Goal: Information Seeking & Learning: Stay updated

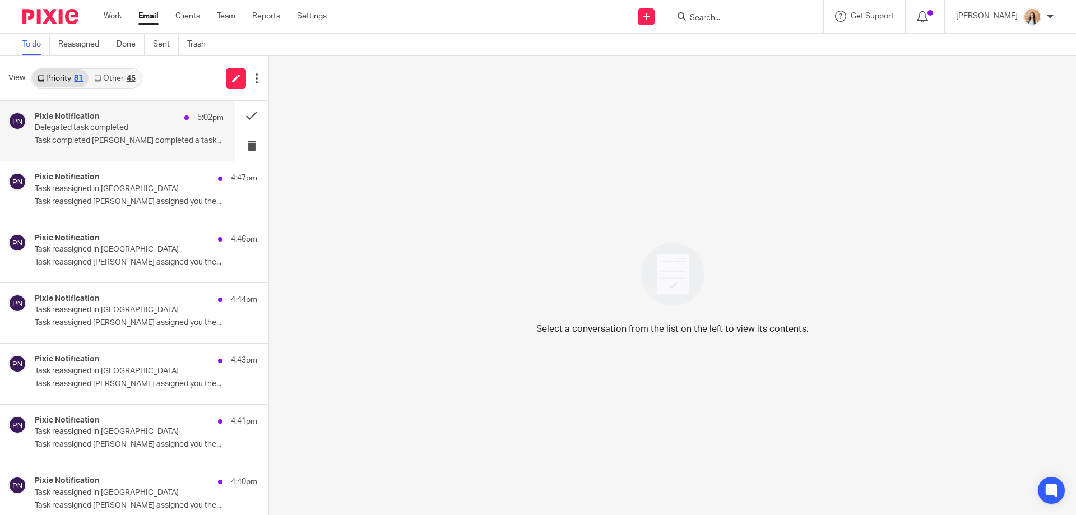
click at [115, 132] on p "Delegated task completed" at bounding box center [110, 128] width 151 height 10
click at [235, 115] on button at bounding box center [252, 116] width 34 height 30
click at [125, 139] on p "Task reassigned [PERSON_NAME] assigned you the..." at bounding box center [129, 141] width 189 height 10
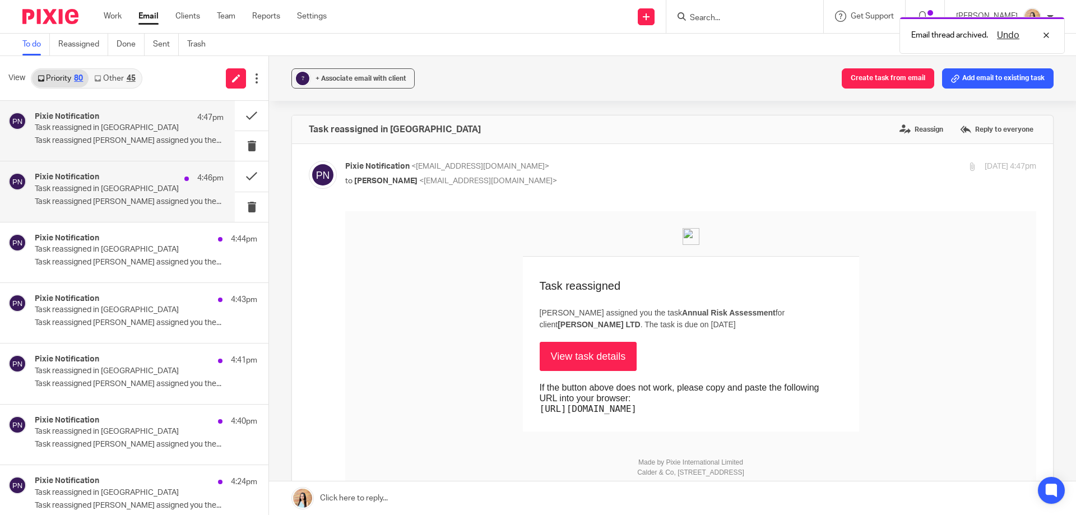
click at [141, 179] on div "Pixie Notification 4:46pm" at bounding box center [129, 178] width 189 height 11
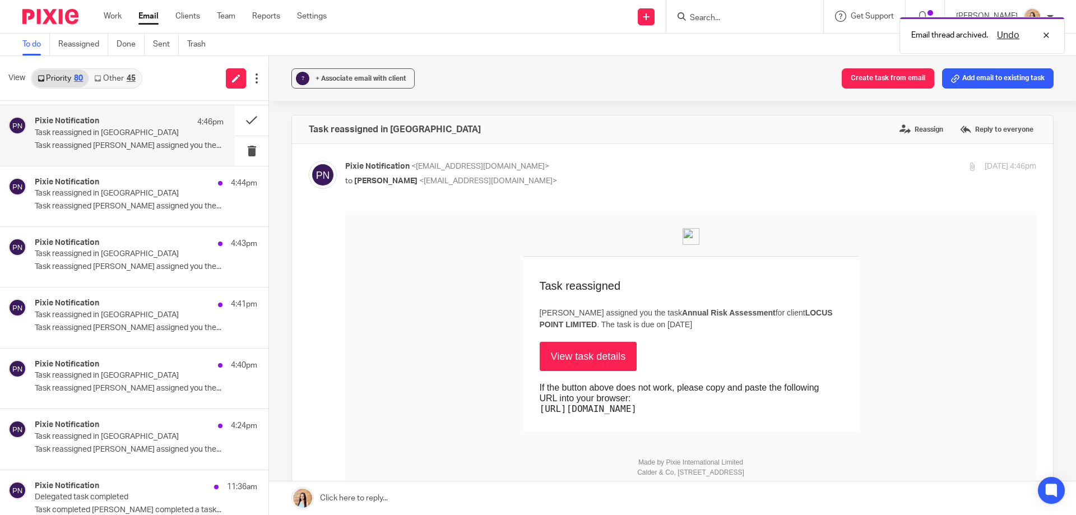
click at [122, 187] on div "Pixie Notification 4:44pm" at bounding box center [146, 183] width 223 height 11
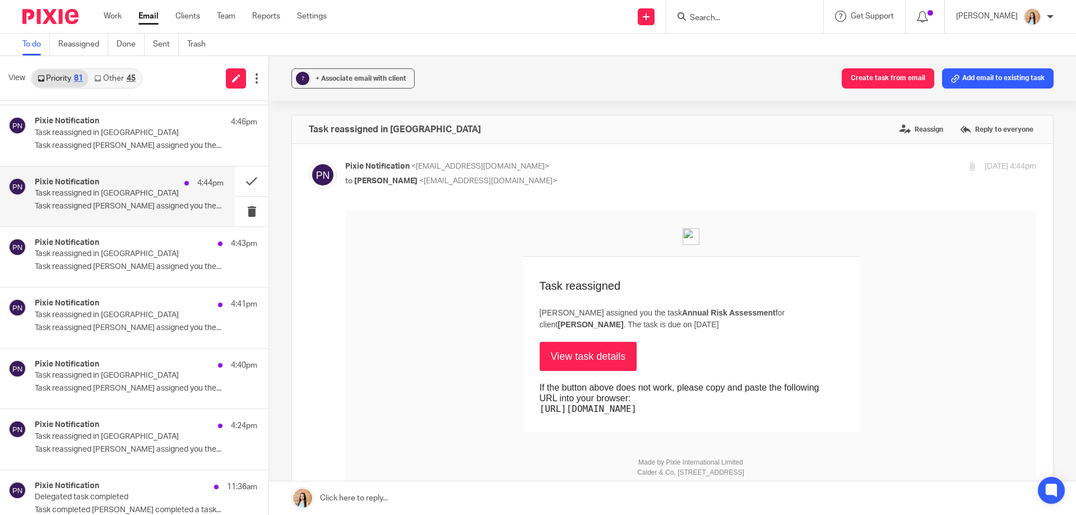
scroll to position [112, 0]
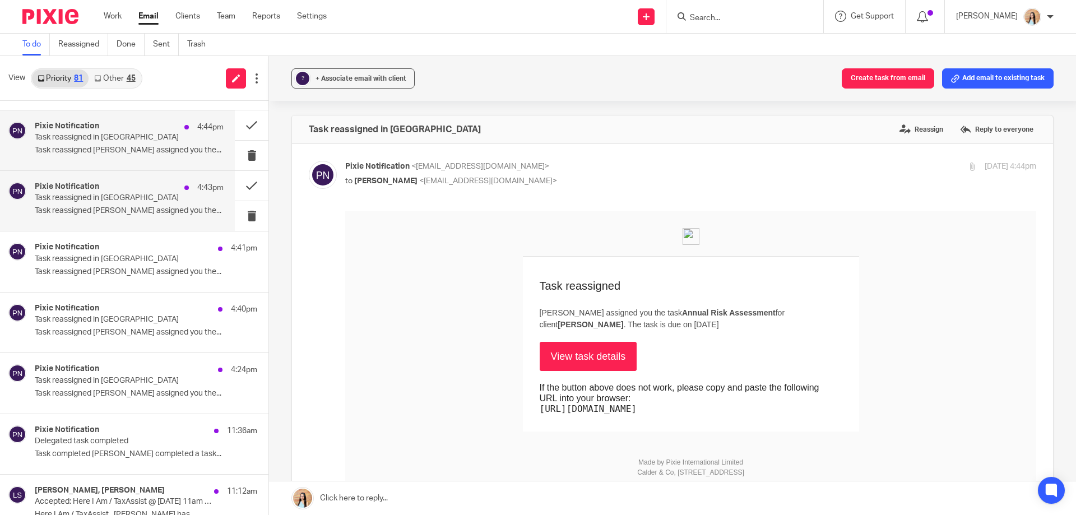
click at [123, 207] on p "Task reassigned [PERSON_NAME] assigned you the..." at bounding box center [129, 211] width 189 height 10
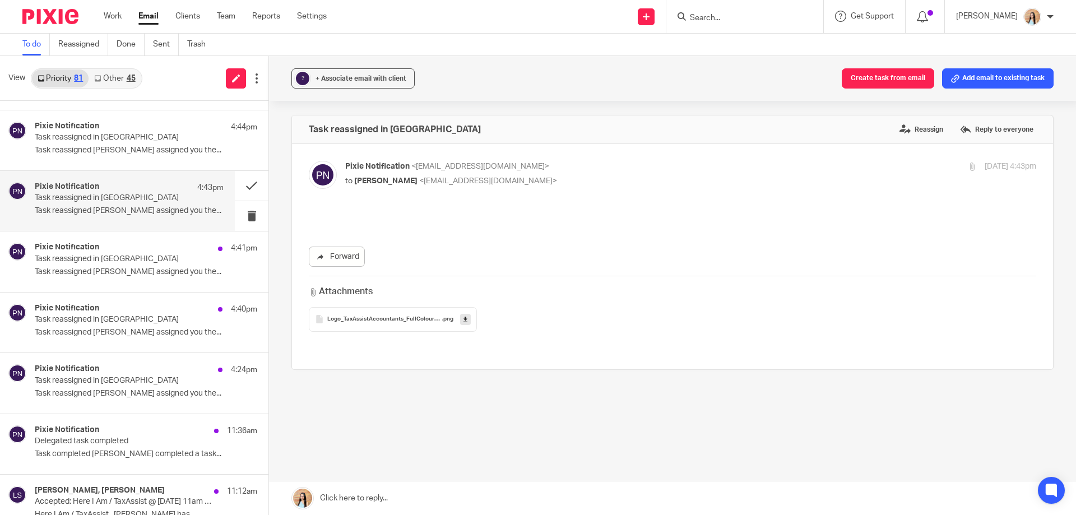
scroll to position [0, 0]
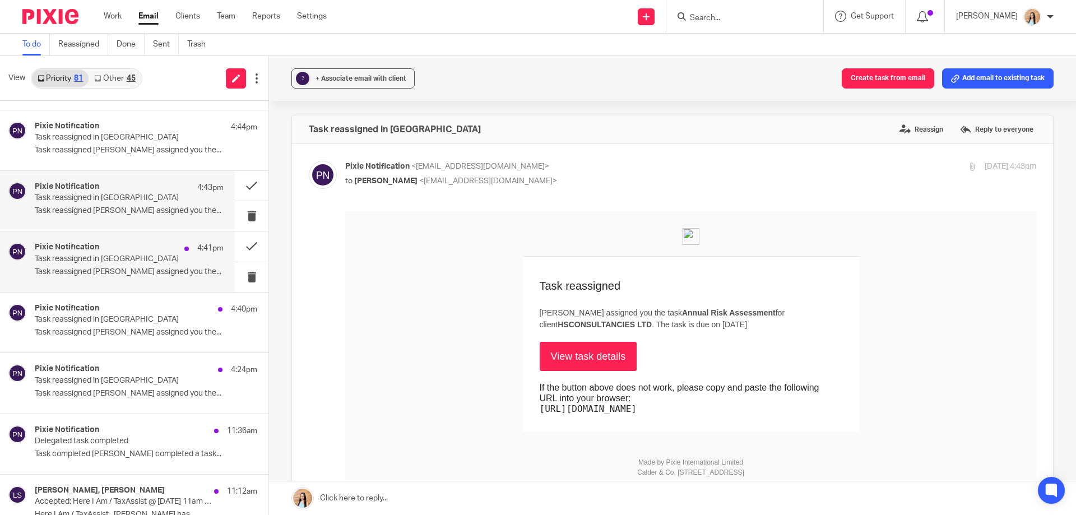
click at [127, 265] on div "Pixie Notification 4:41pm Task reassigned in Pixie Task reassigned [PERSON_NAME…" at bounding box center [129, 262] width 189 height 38
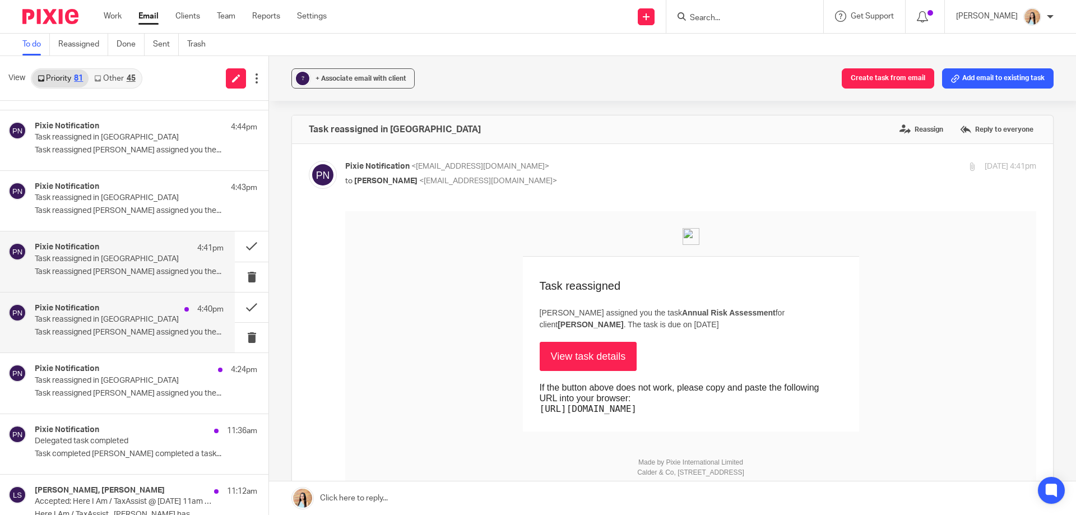
click at [125, 298] on div "Pixie Notification 4:40pm Task reassigned in Pixie Task reassigned [PERSON_NAME…" at bounding box center [117, 323] width 235 height 60
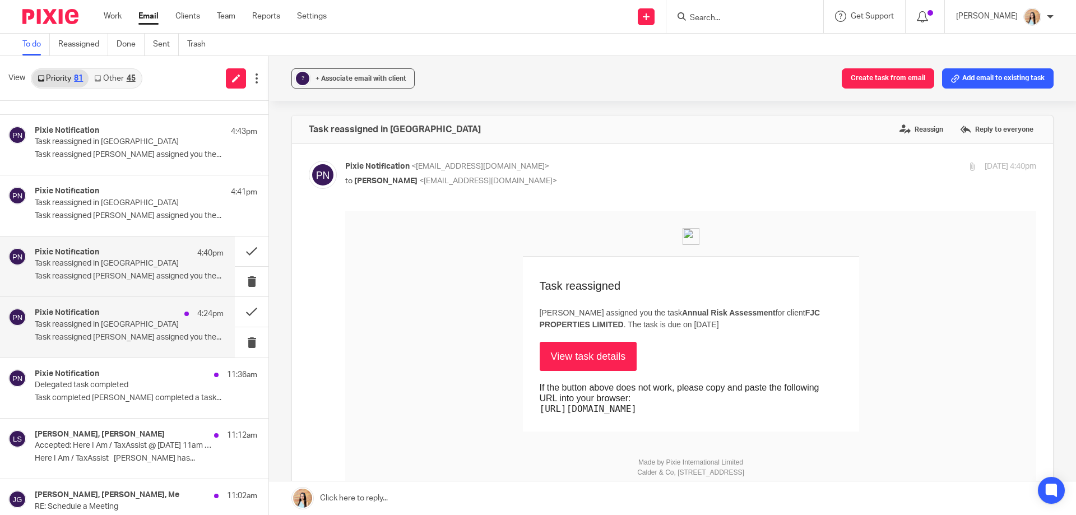
click at [114, 331] on div "Pixie Notification 4:24pm Task reassigned in Pixie Task reassigned [PERSON_NAME…" at bounding box center [129, 327] width 189 height 38
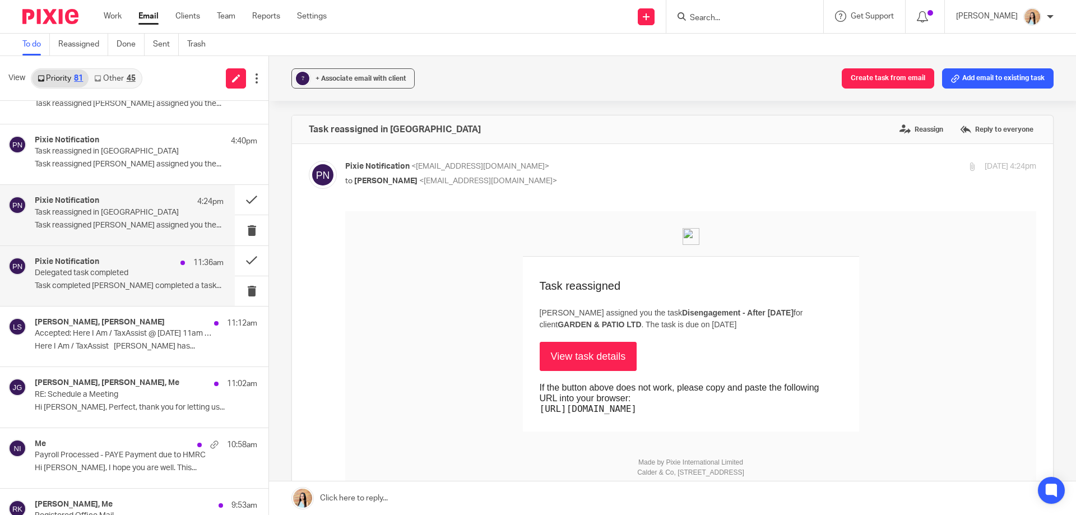
click at [140, 289] on p "Task completed [PERSON_NAME] completed a task..." at bounding box center [129, 286] width 189 height 10
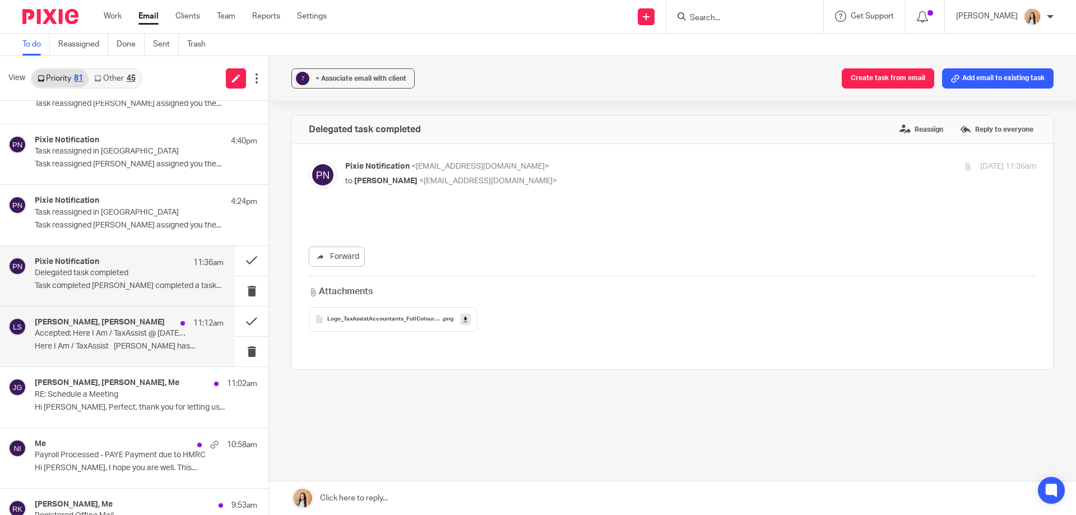
scroll to position [0, 0]
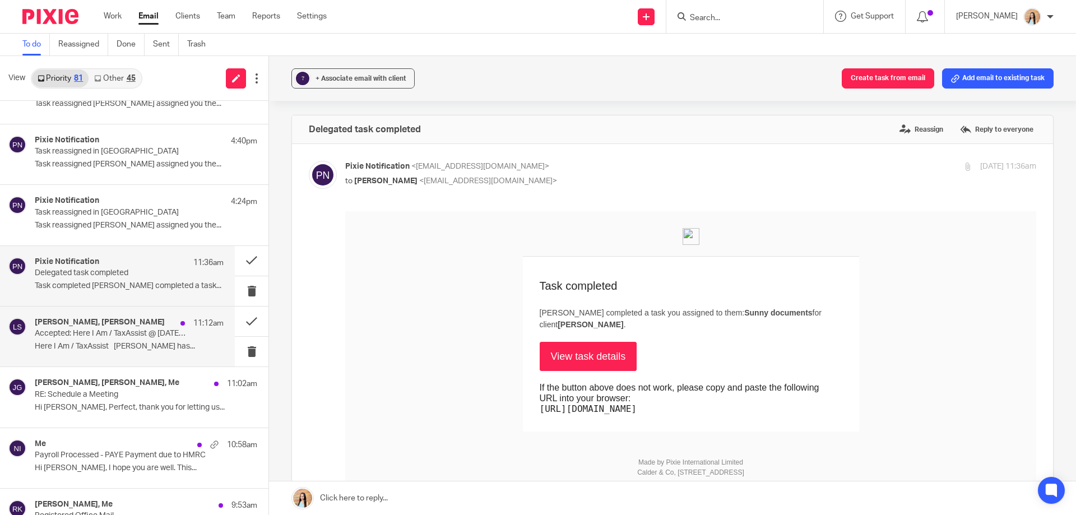
click at [145, 324] on div "[PERSON_NAME], [PERSON_NAME] 11:12am" at bounding box center [129, 323] width 189 height 11
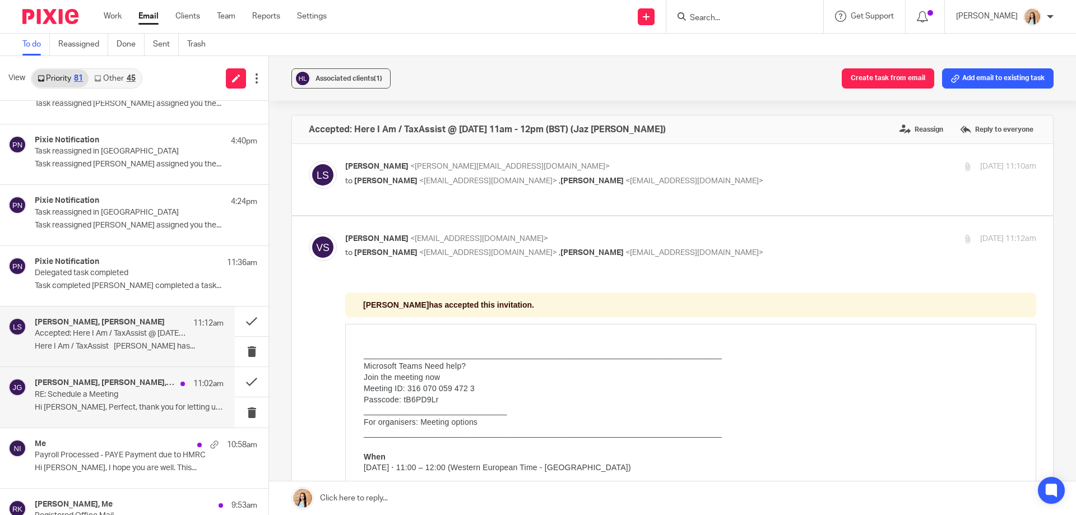
click at [131, 387] on div "[PERSON_NAME], [PERSON_NAME], Me 11:02am" at bounding box center [129, 383] width 189 height 11
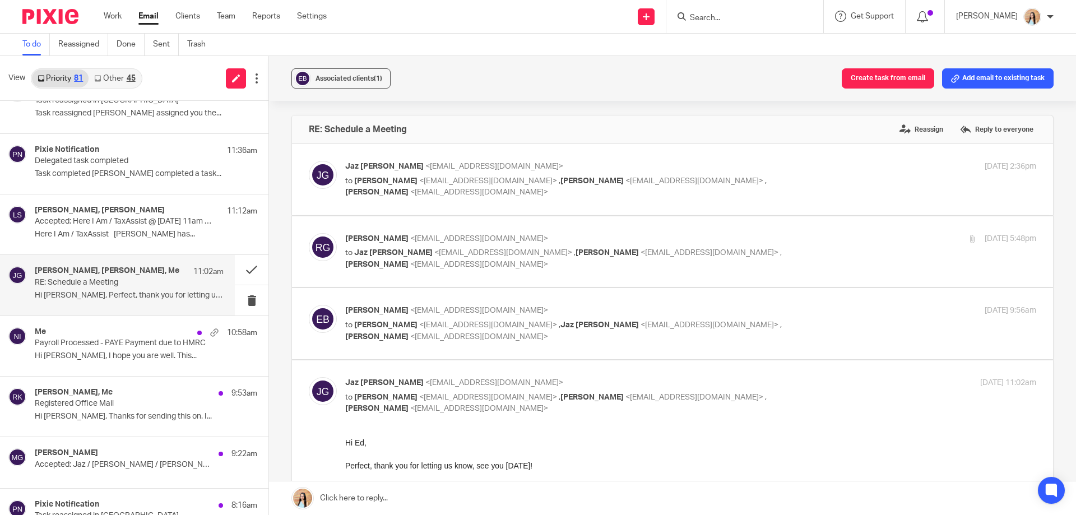
scroll to position [168, 0]
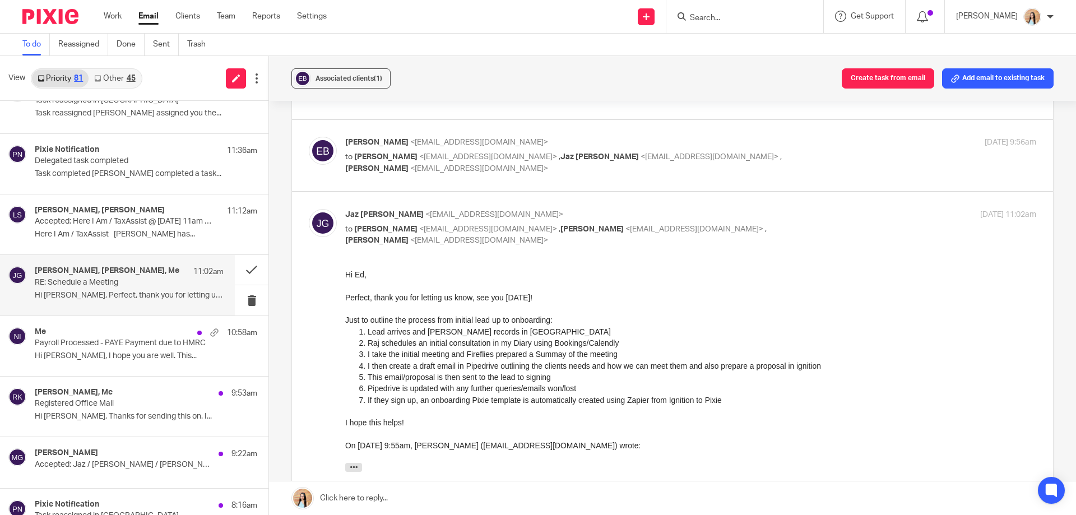
click at [536, 184] on label at bounding box center [672, 155] width 761 height 71
click at [309, 137] on input "checkbox" at bounding box center [308, 136] width 1 height 1
checkbox input "true"
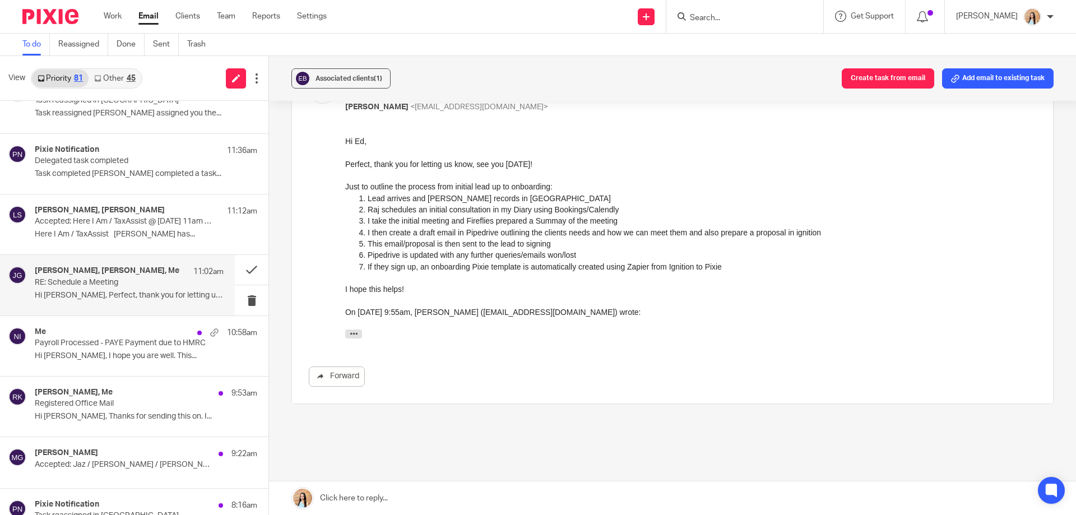
scroll to position [617, 0]
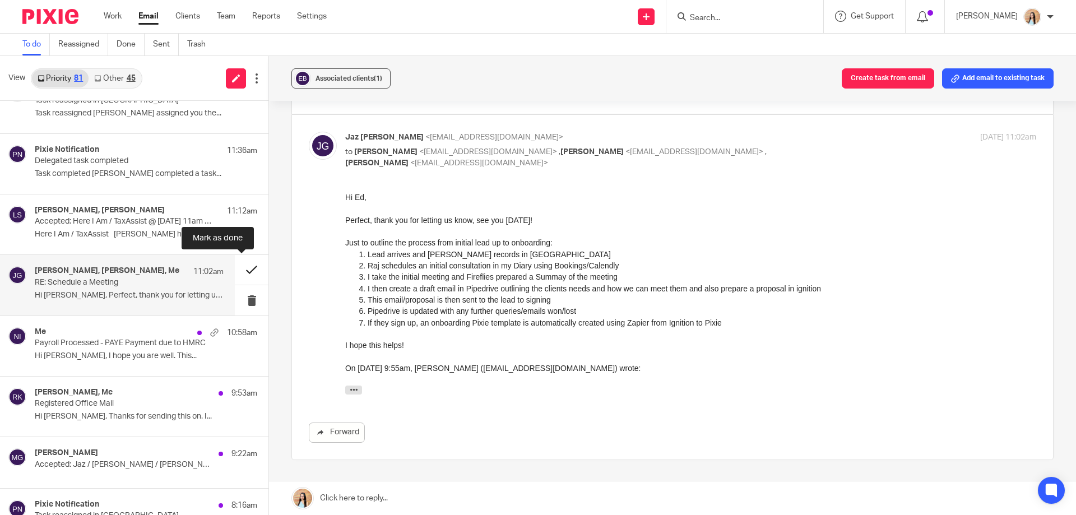
click at [240, 268] on button at bounding box center [252, 270] width 34 height 30
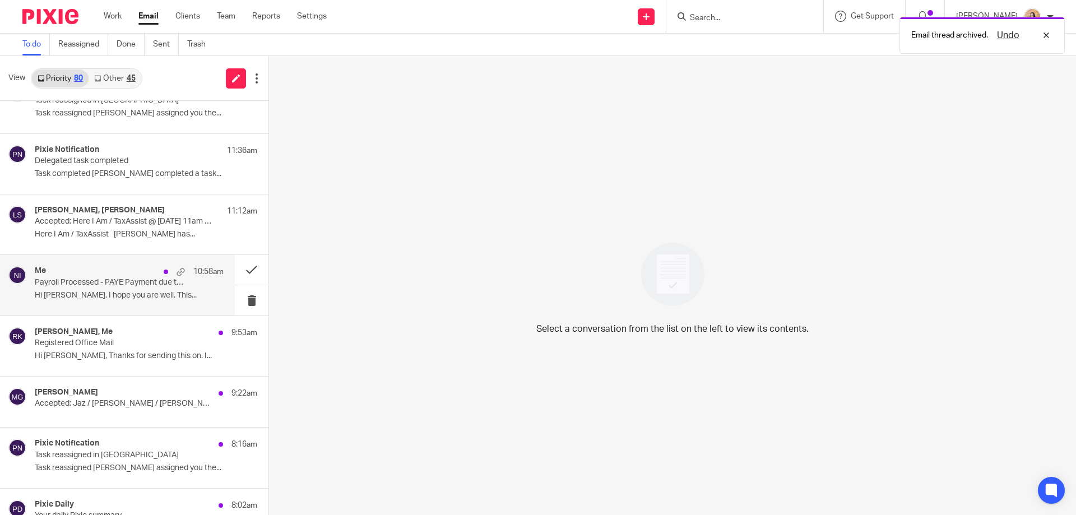
click at [151, 285] on p "Payroll Processed - PAYE Payment due to HMRC" at bounding box center [110, 283] width 151 height 10
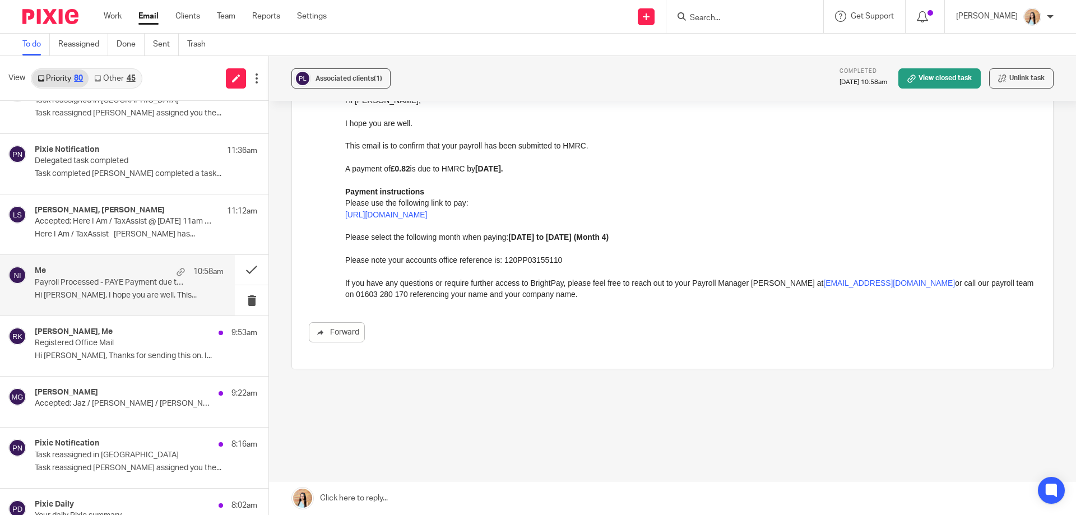
scroll to position [4, 0]
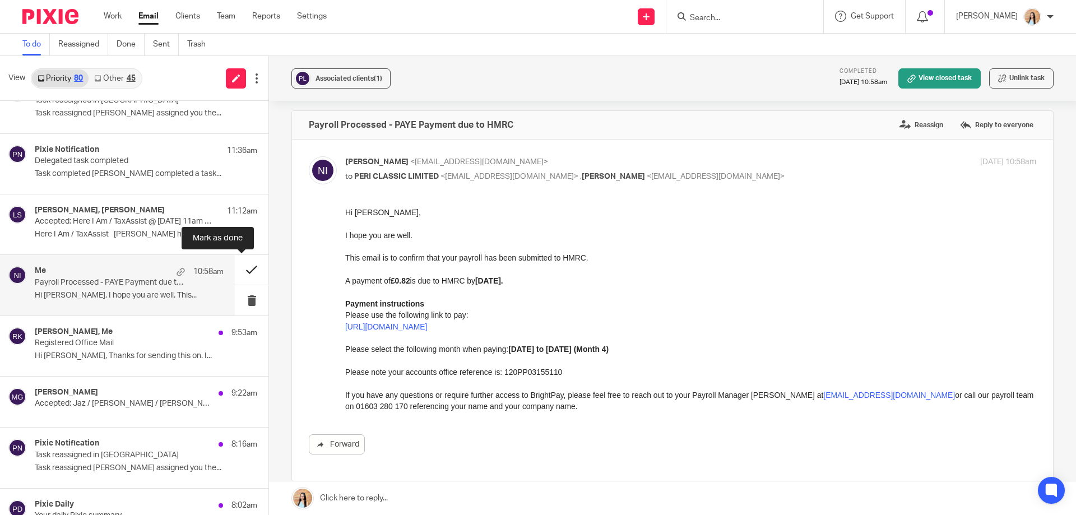
click at [245, 272] on button at bounding box center [252, 270] width 34 height 30
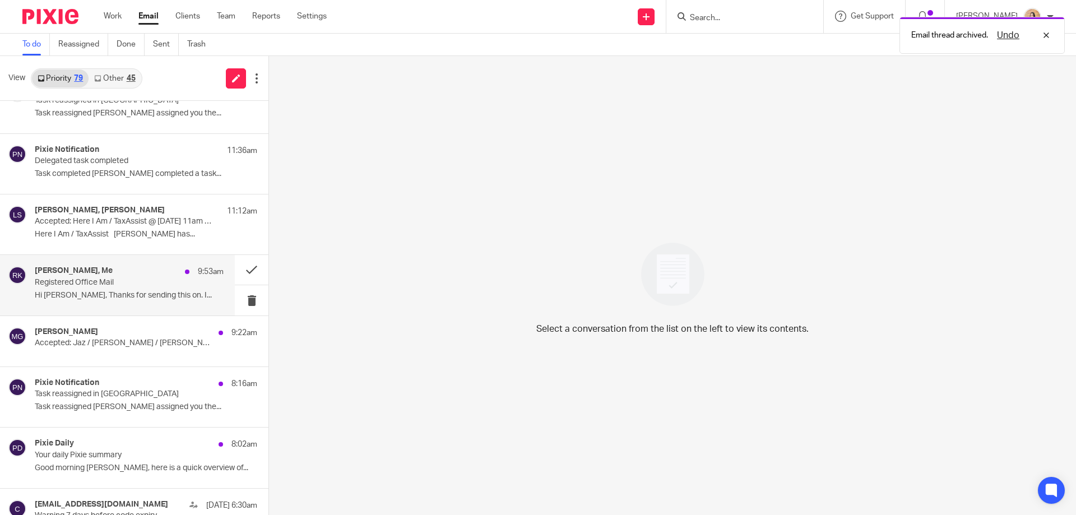
click at [168, 281] on p "Registered Office Mail" at bounding box center [110, 283] width 151 height 10
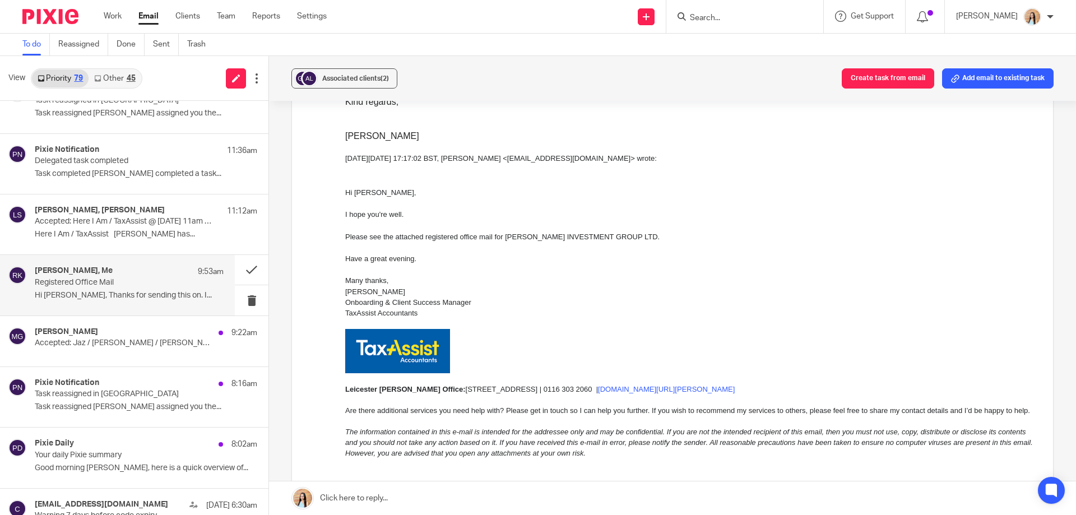
scroll to position [280, 0]
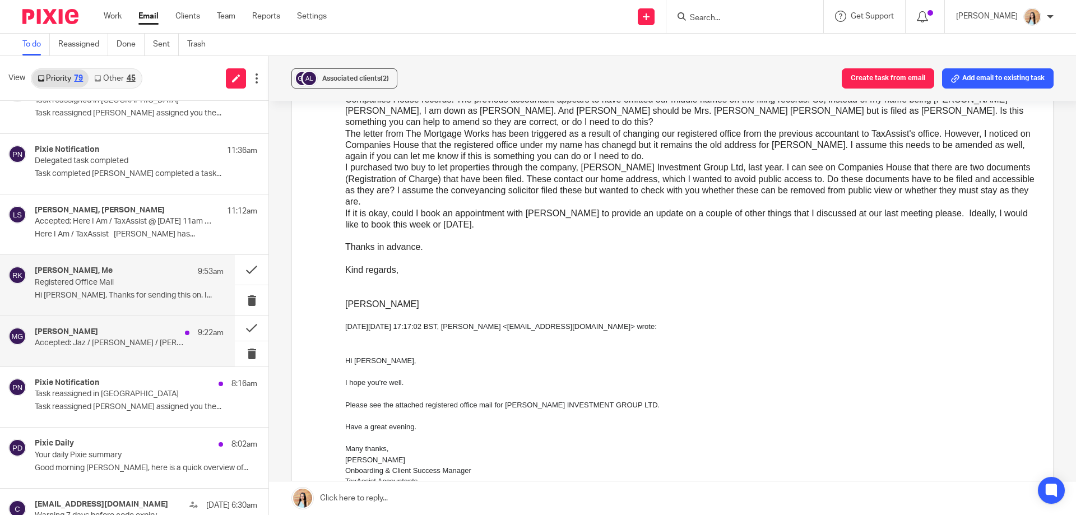
click at [138, 341] on p "Accepted: Jaz / [PERSON_NAME] / [PERSON_NAME] - Catch Up" at bounding box center [110, 344] width 151 height 10
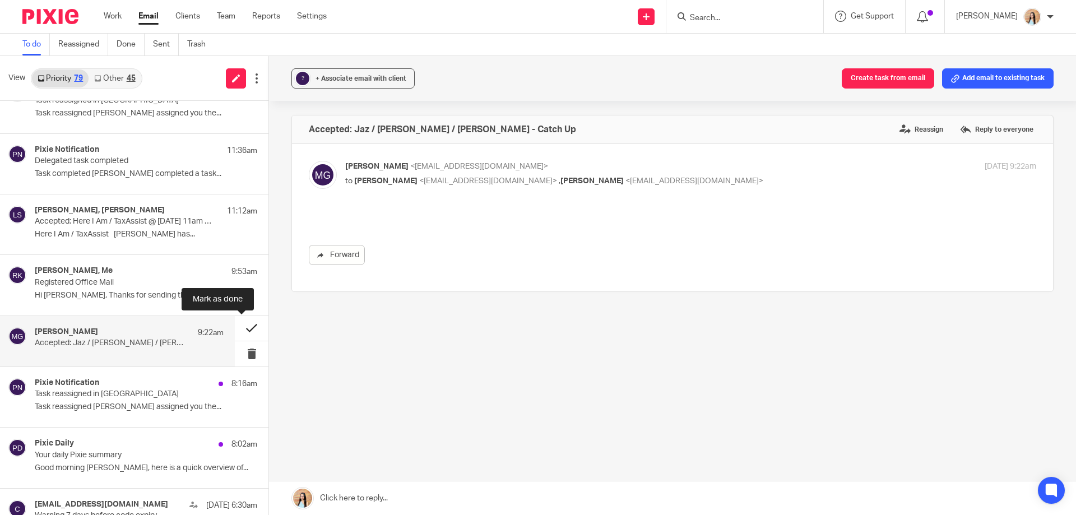
scroll to position [0, 0]
click at [248, 327] on button at bounding box center [252, 328] width 34 height 25
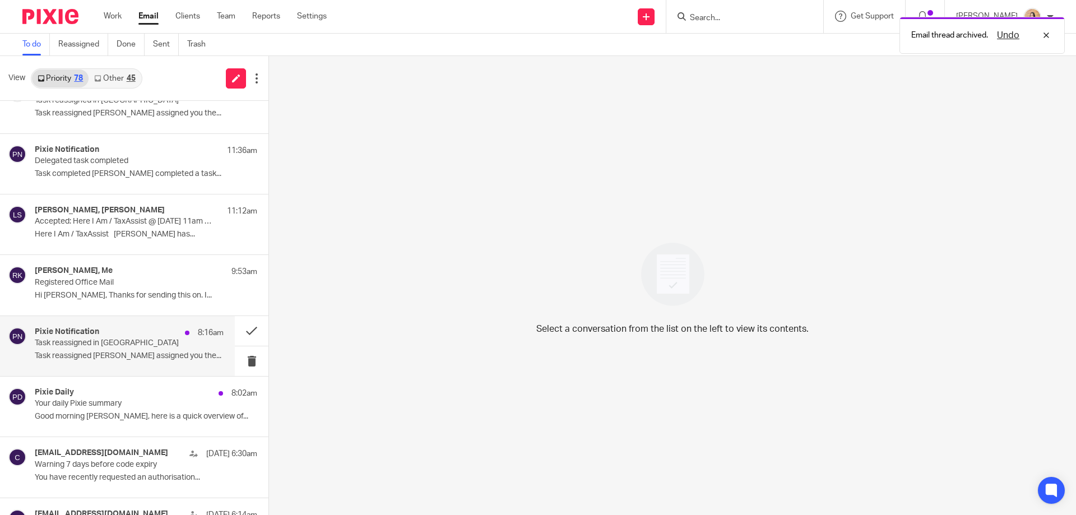
click at [130, 348] on p "Task reassigned in [GEOGRAPHIC_DATA]" at bounding box center [110, 344] width 151 height 10
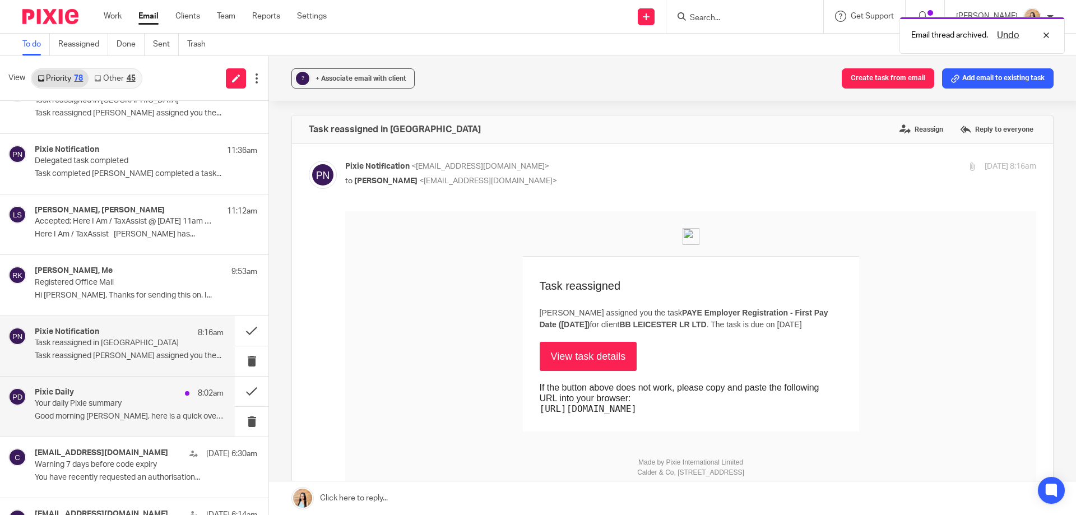
click at [104, 396] on div "Pixie Daily 8:02am" at bounding box center [129, 393] width 189 height 11
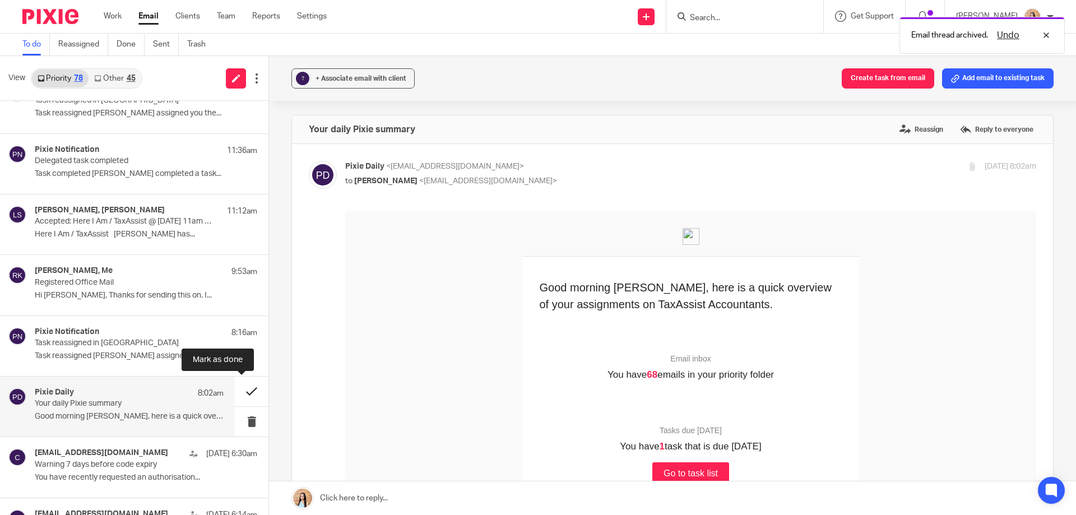
click at [236, 390] on button at bounding box center [252, 392] width 34 height 30
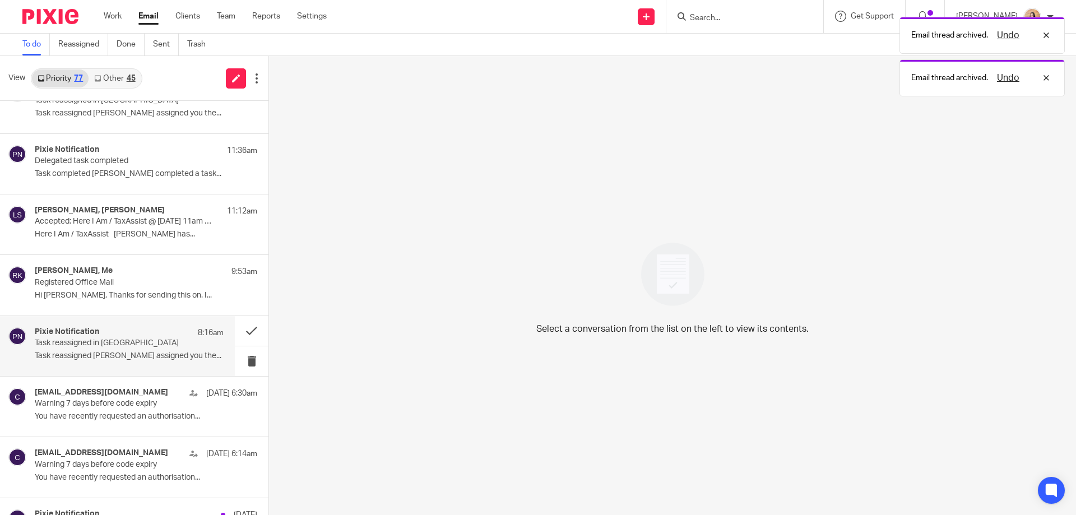
click at [118, 339] on p "Task reassigned in [GEOGRAPHIC_DATA]" at bounding box center [110, 344] width 151 height 10
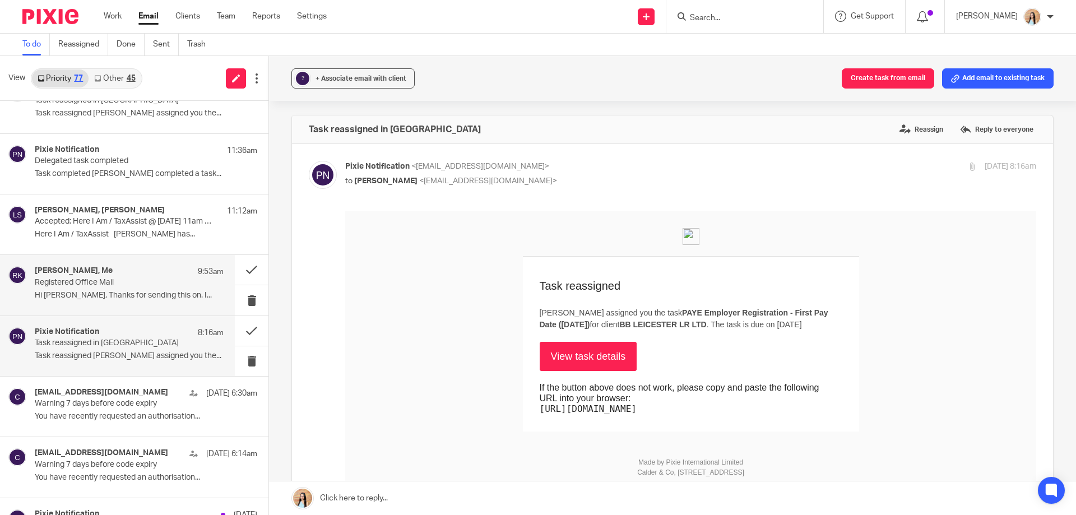
click at [109, 286] on p "Registered Office Mail" at bounding box center [110, 283] width 151 height 10
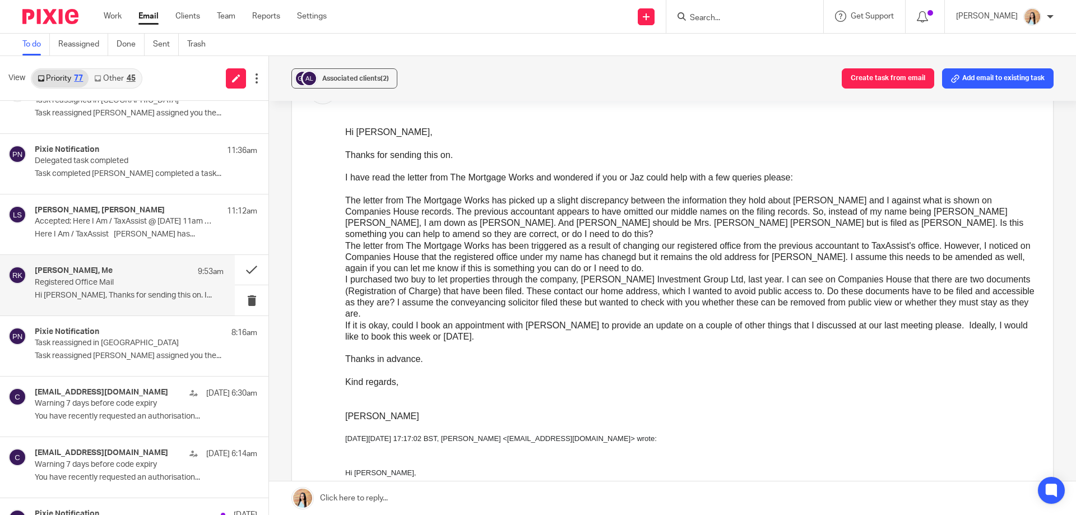
scroll to position [112, 0]
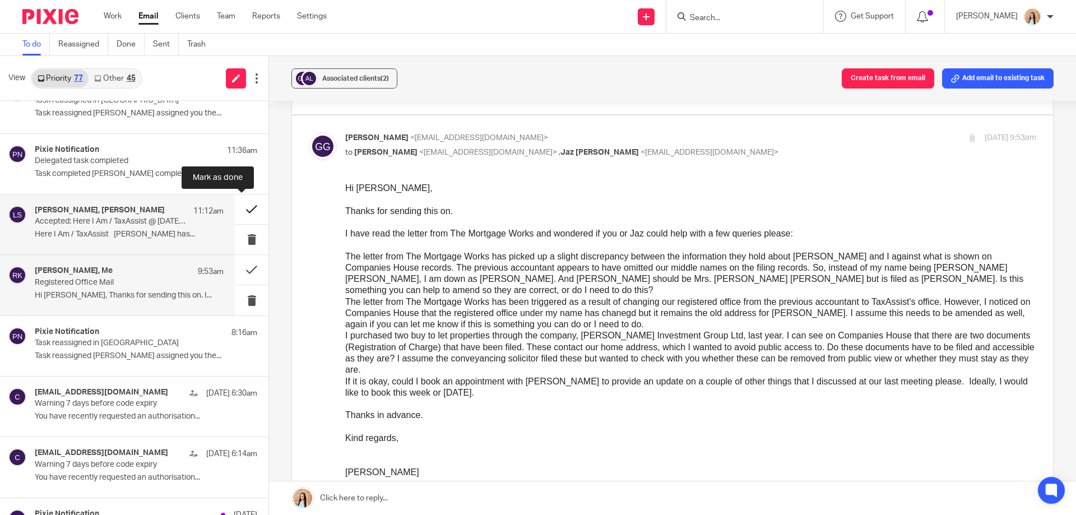
click at [236, 203] on button at bounding box center [252, 209] width 34 height 30
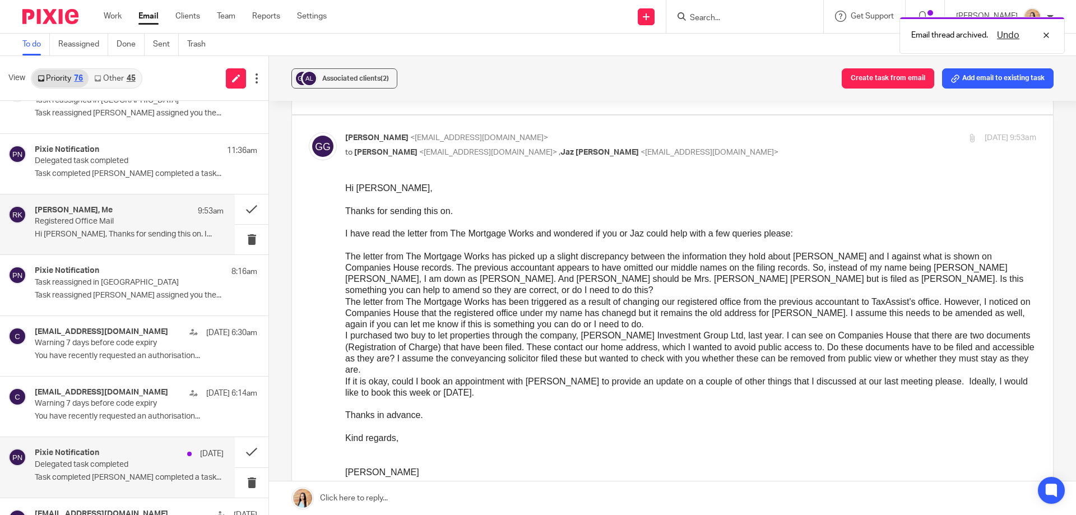
click at [148, 455] on div "Pixie Notification [DATE]" at bounding box center [129, 453] width 189 height 11
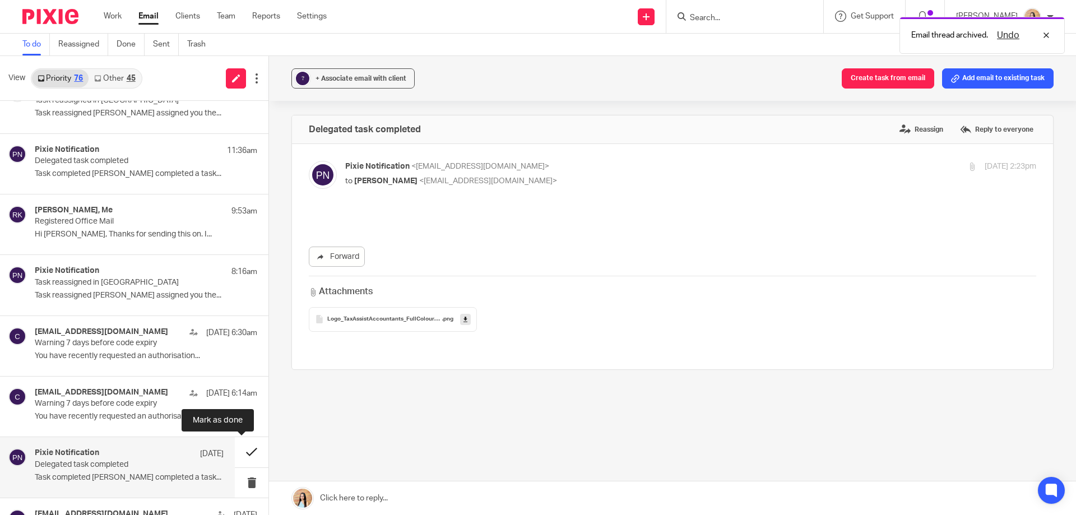
scroll to position [0, 0]
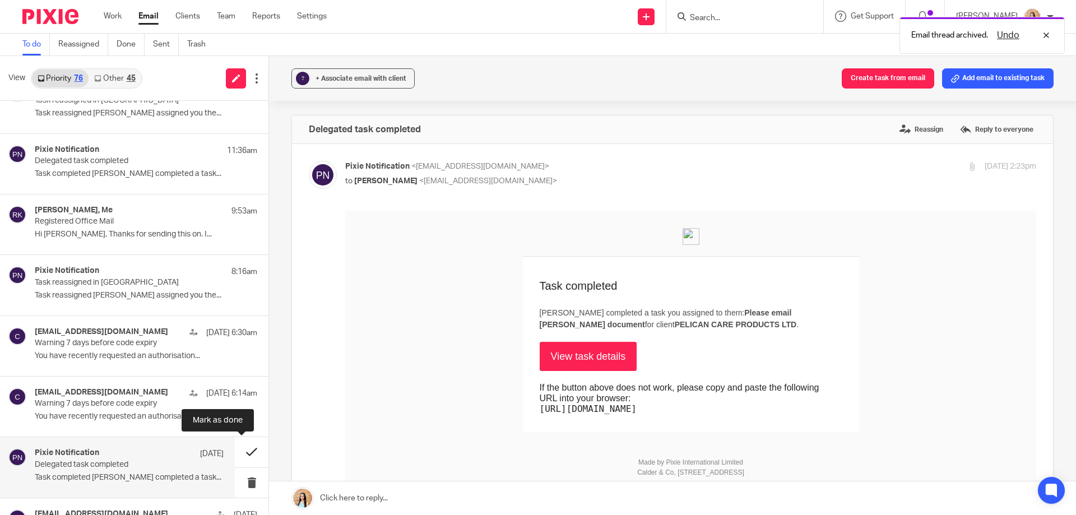
click at [240, 452] on button at bounding box center [252, 452] width 34 height 30
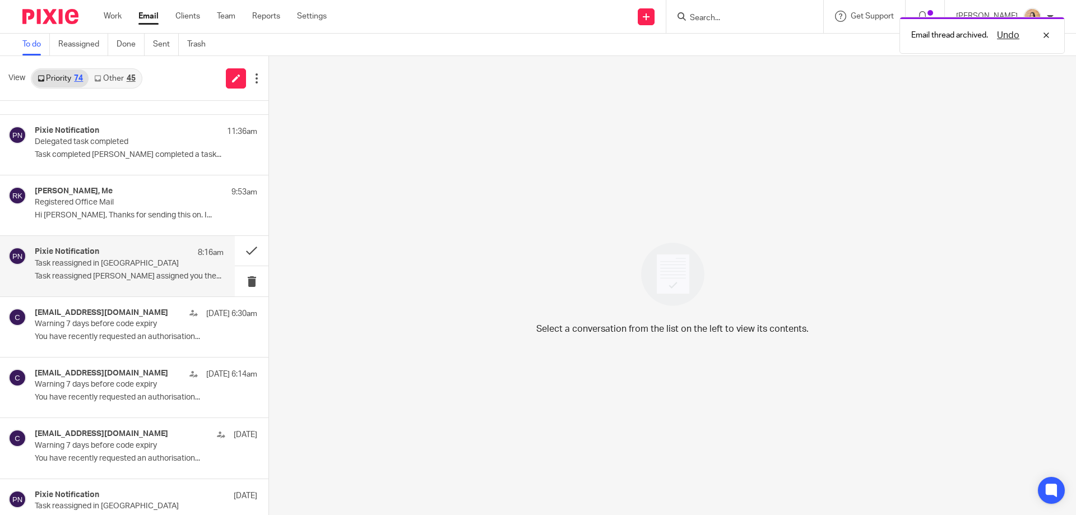
scroll to position [299, 0]
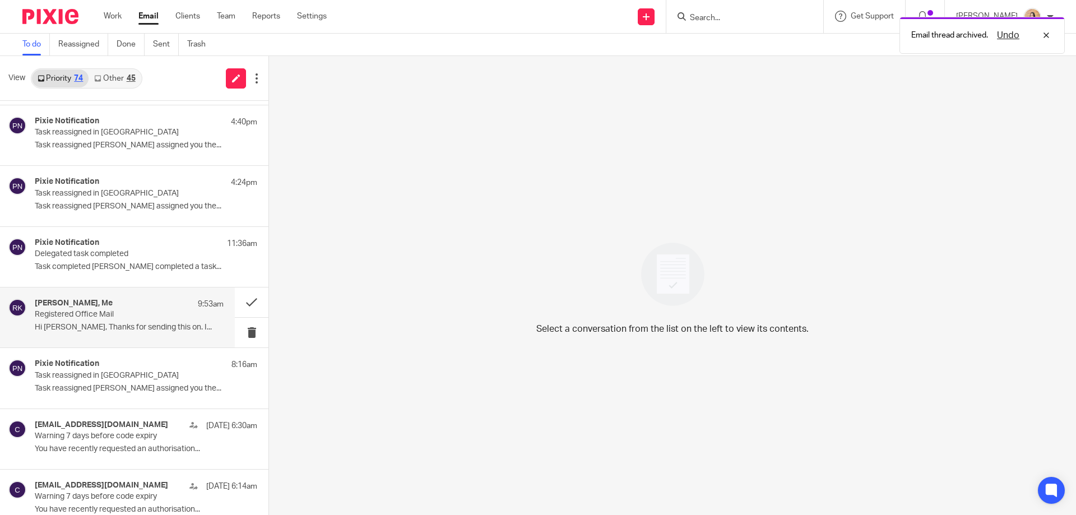
click at [98, 323] on p "Hi [PERSON_NAME], Thanks for sending this on. I..." at bounding box center [129, 328] width 189 height 10
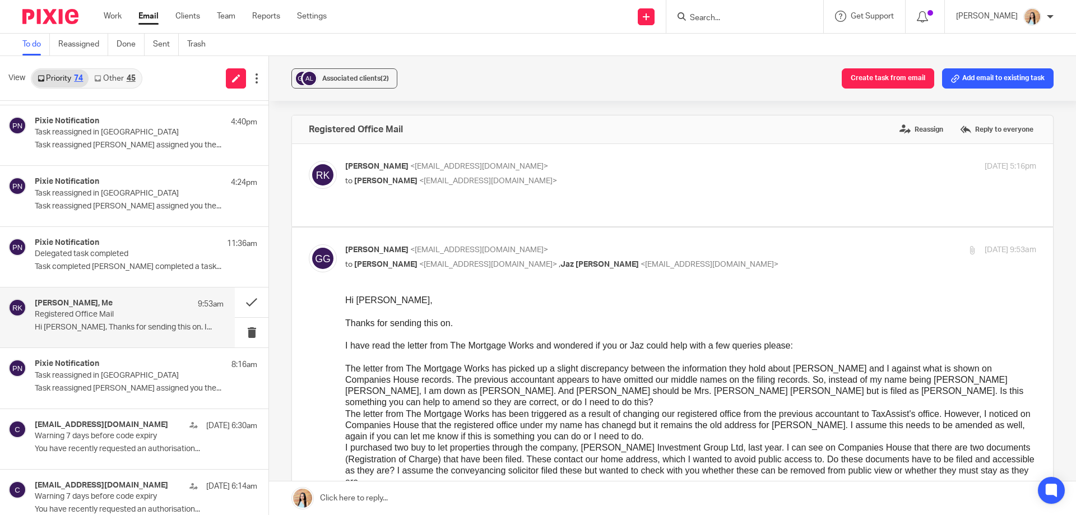
scroll to position [56, 0]
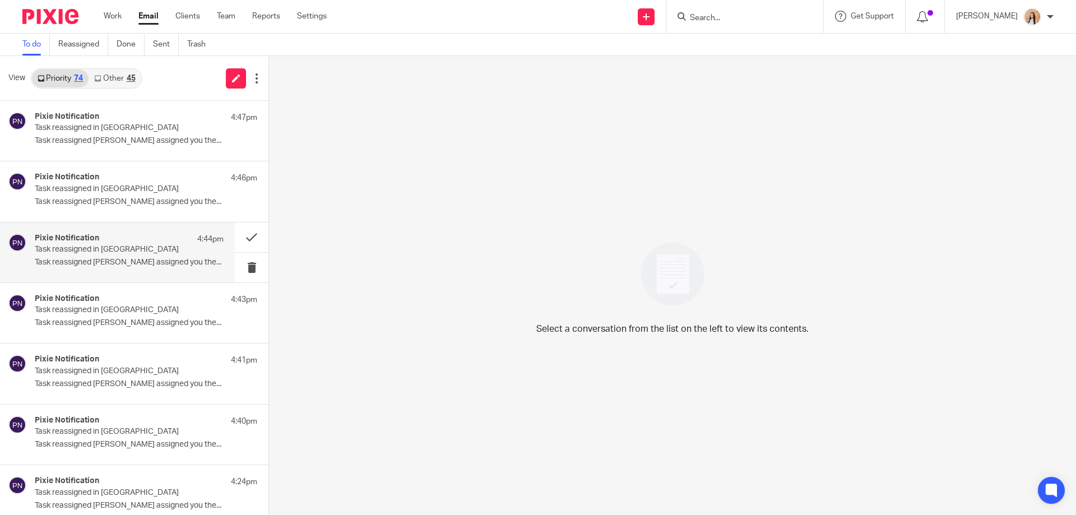
click at [129, 257] on div "Pixie Notification 4:44pm Task reassigned in Pixie Task reassigned [PERSON_NAME…" at bounding box center [129, 253] width 189 height 38
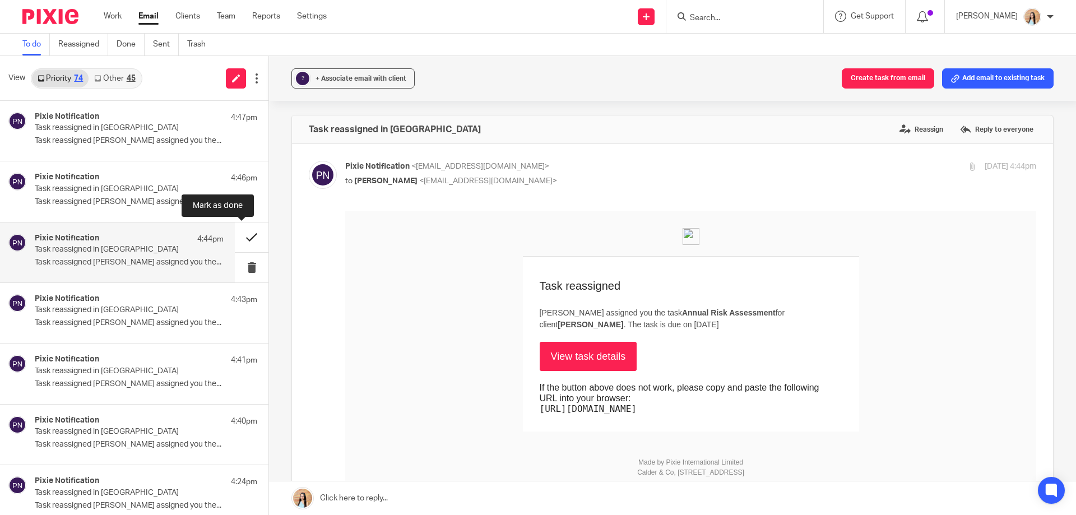
click at [245, 235] on button at bounding box center [252, 238] width 34 height 30
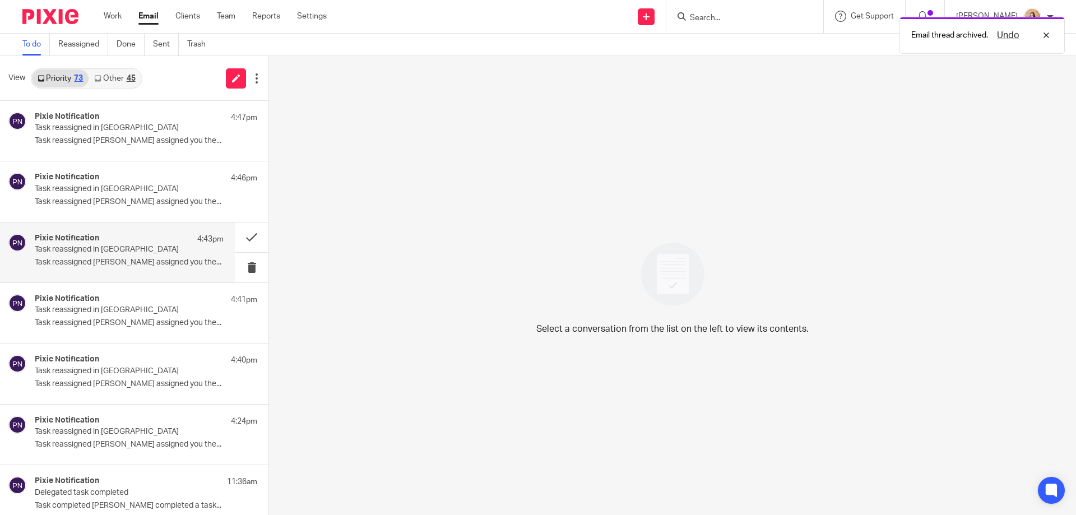
click at [108, 274] on div "Pixie Notification 4:43pm Task reassigned in Pixie Task reassigned [PERSON_NAME…" at bounding box center [117, 253] width 235 height 60
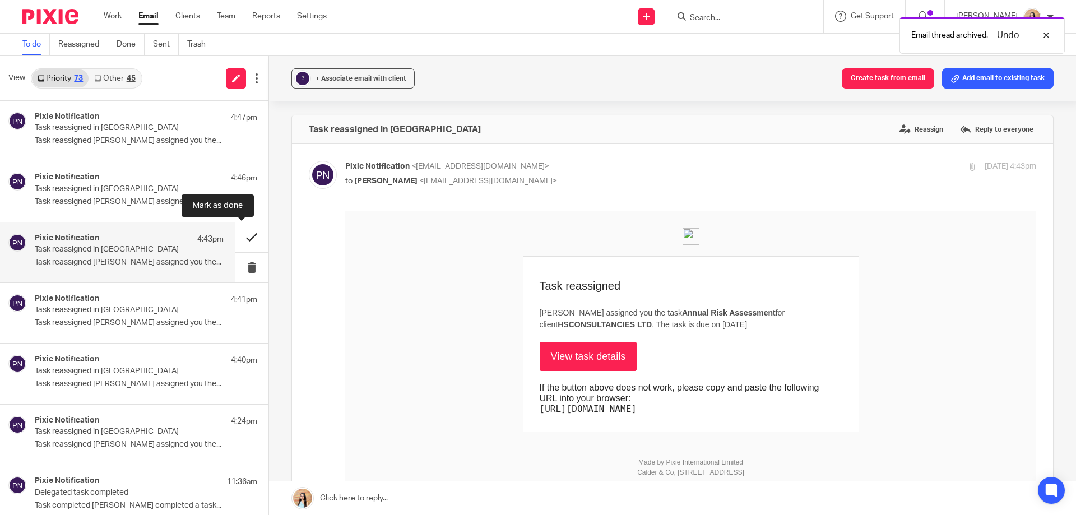
click at [242, 240] on button at bounding box center [252, 238] width 34 height 30
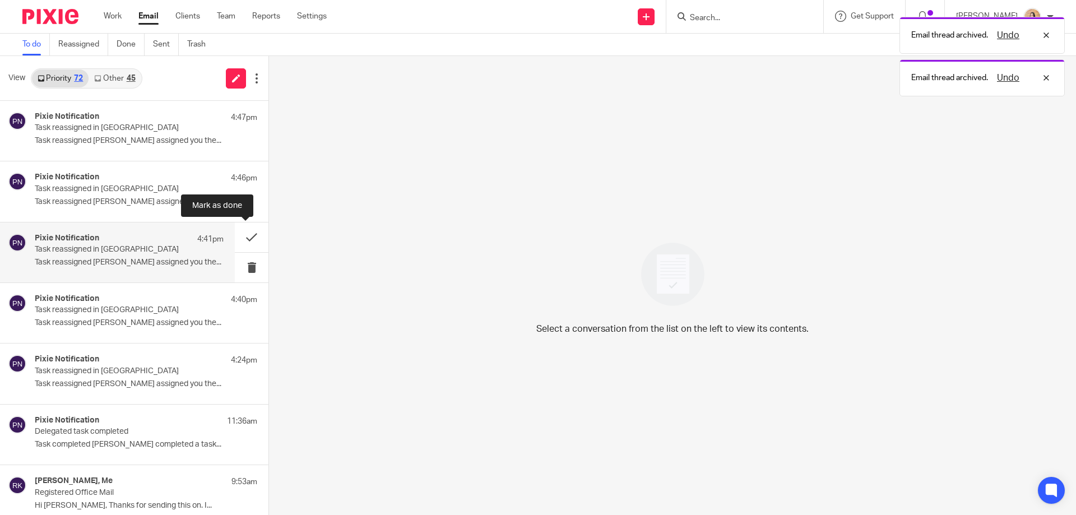
click at [166, 255] on div "Pixie Notification 4:41pm Task reassigned in Pixie Task reassigned [PERSON_NAME…" at bounding box center [129, 253] width 189 height 38
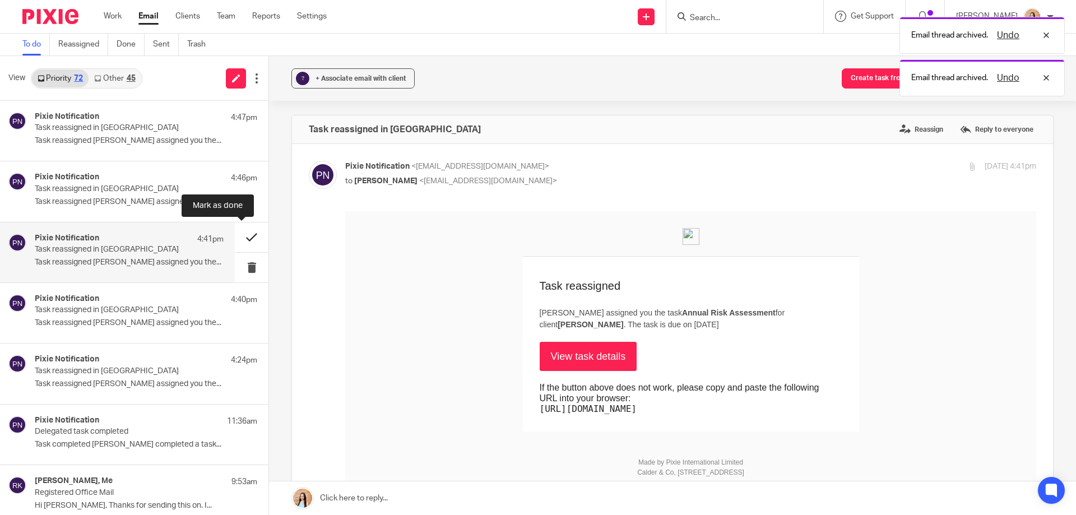
click at [235, 238] on button at bounding box center [252, 238] width 34 height 30
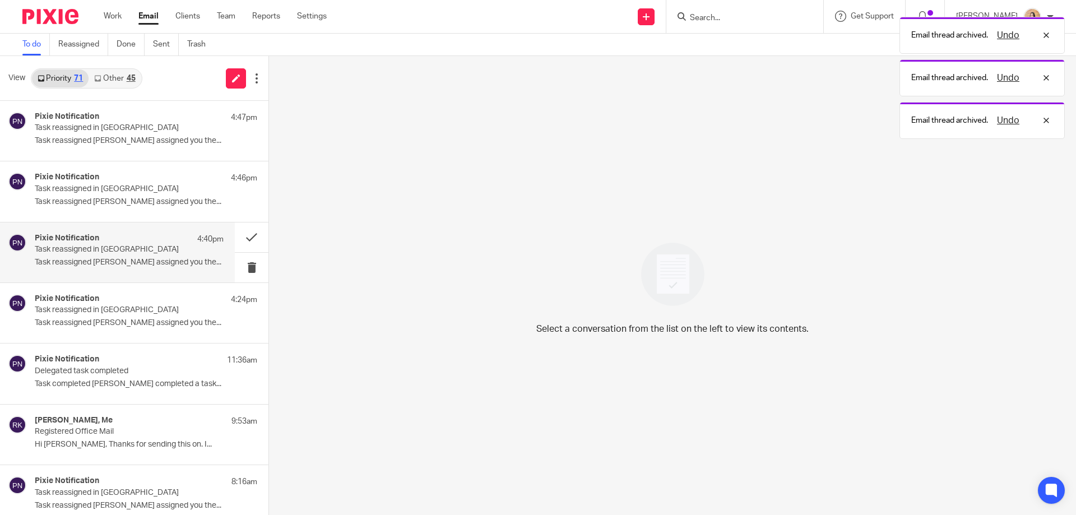
click at [117, 245] on p "Task reassigned in [GEOGRAPHIC_DATA]" at bounding box center [110, 250] width 151 height 10
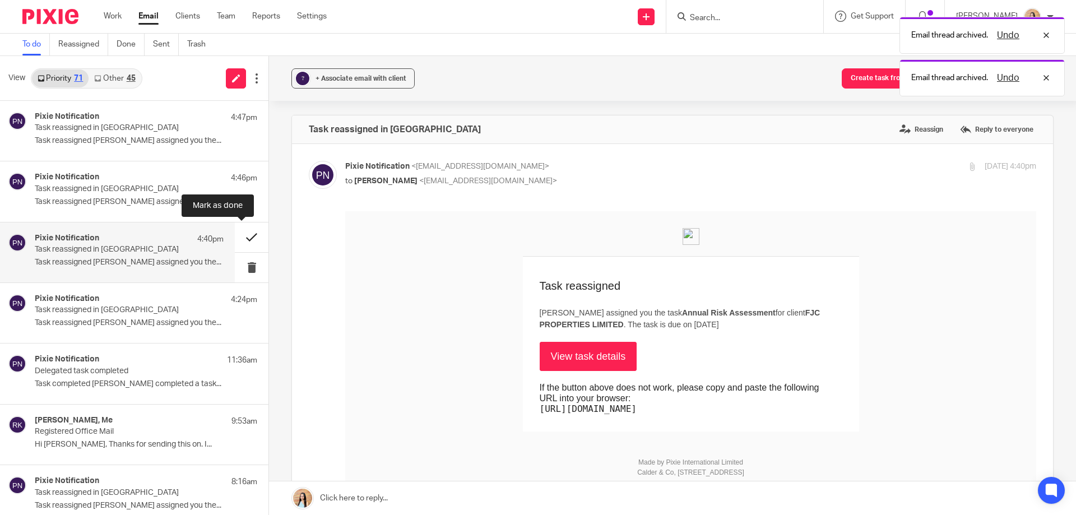
click at [243, 242] on button at bounding box center [252, 238] width 34 height 30
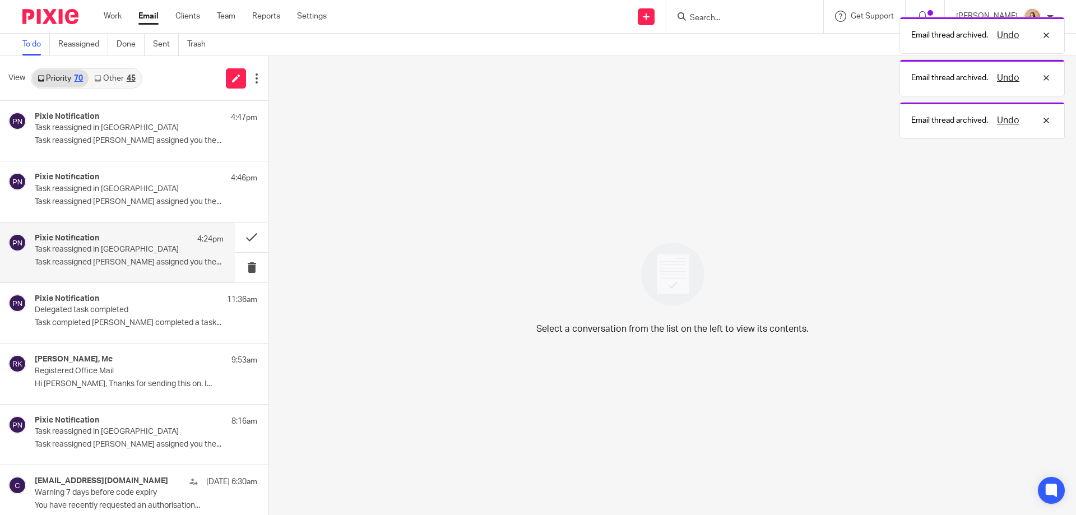
click at [172, 243] on div "Pixie Notification 4:24pm" at bounding box center [129, 239] width 189 height 11
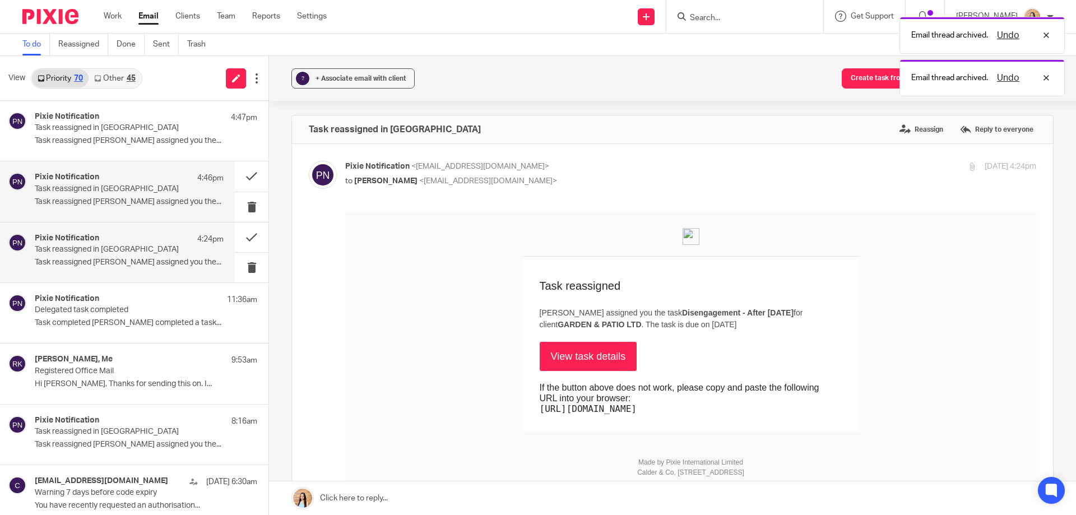
click at [158, 214] on div "Pixie Notification 4:46pm Task reassigned in Pixie Task reassigned Mason Graves…" at bounding box center [117, 191] width 235 height 60
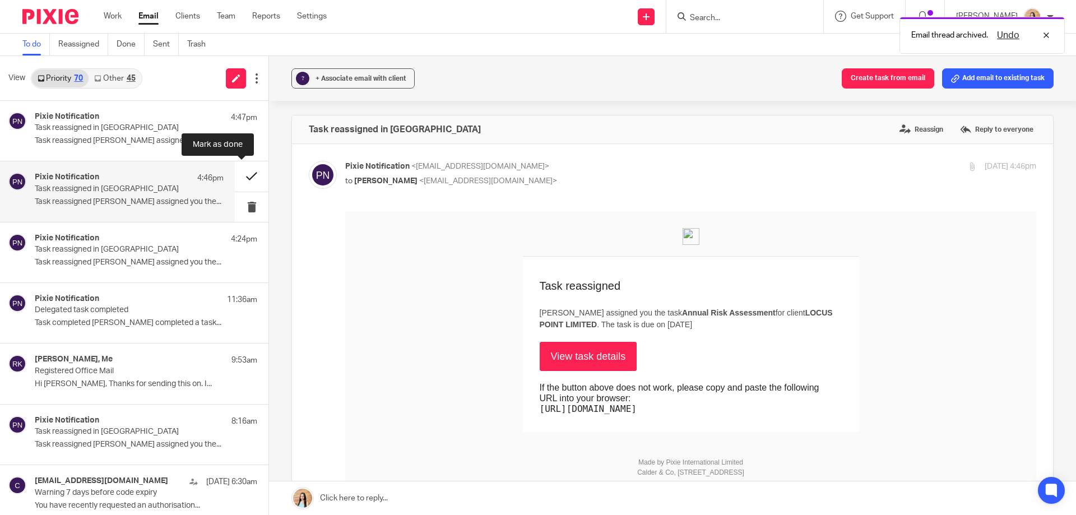
click at [244, 175] on button at bounding box center [252, 176] width 34 height 30
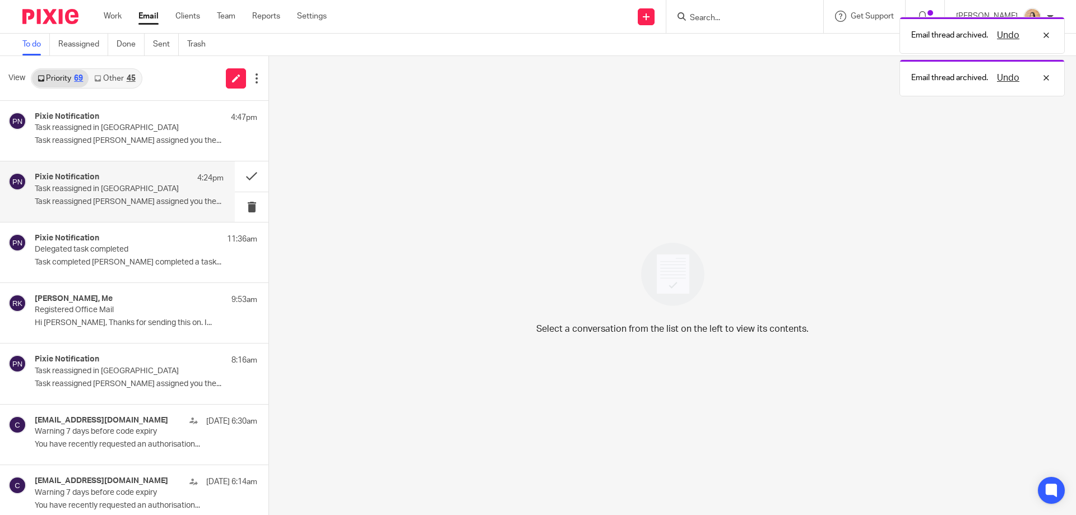
click at [136, 210] on div "Pixie Notification 4:24pm Task reassigned in Pixie Task reassigned [PERSON_NAME…" at bounding box center [129, 192] width 189 height 38
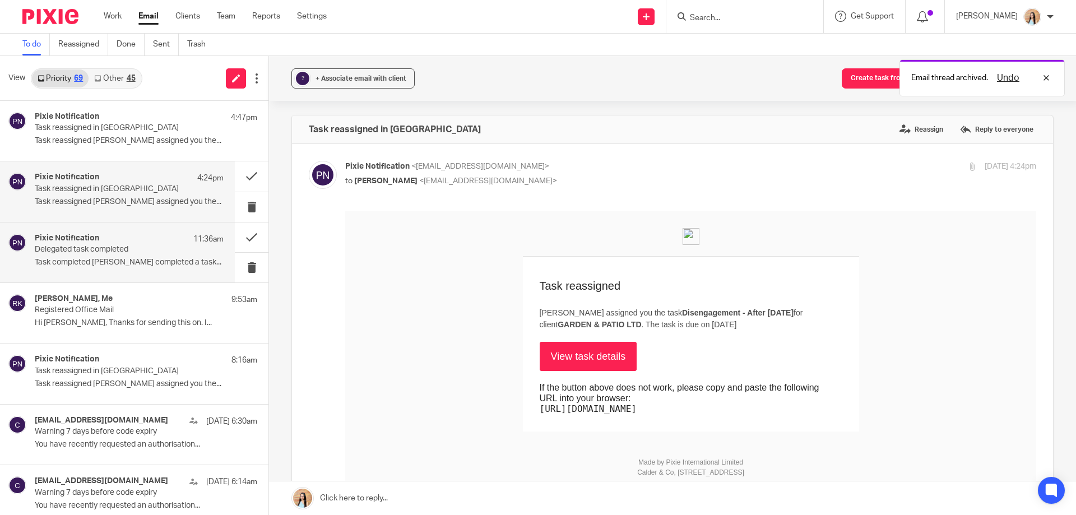
click at [127, 252] on p "Delegated task completed" at bounding box center [110, 250] width 151 height 10
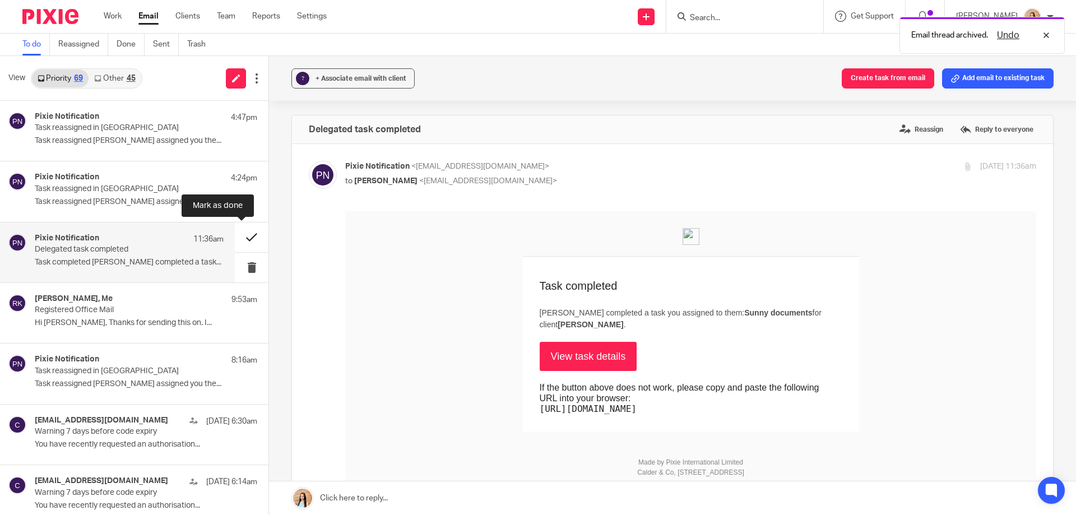
click at [237, 233] on button at bounding box center [252, 238] width 34 height 30
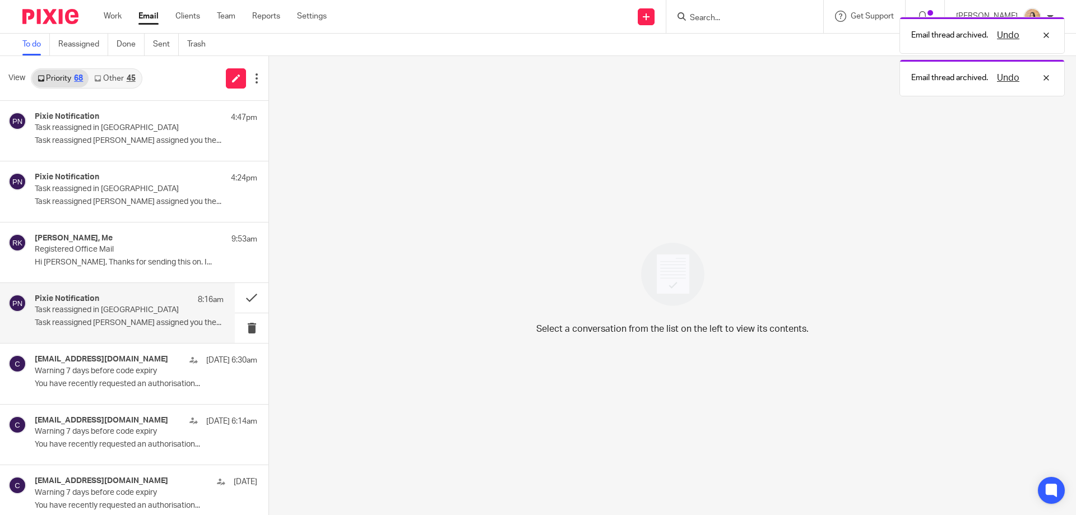
click at [108, 324] on p "Task reassigned [PERSON_NAME] assigned you the..." at bounding box center [129, 323] width 189 height 10
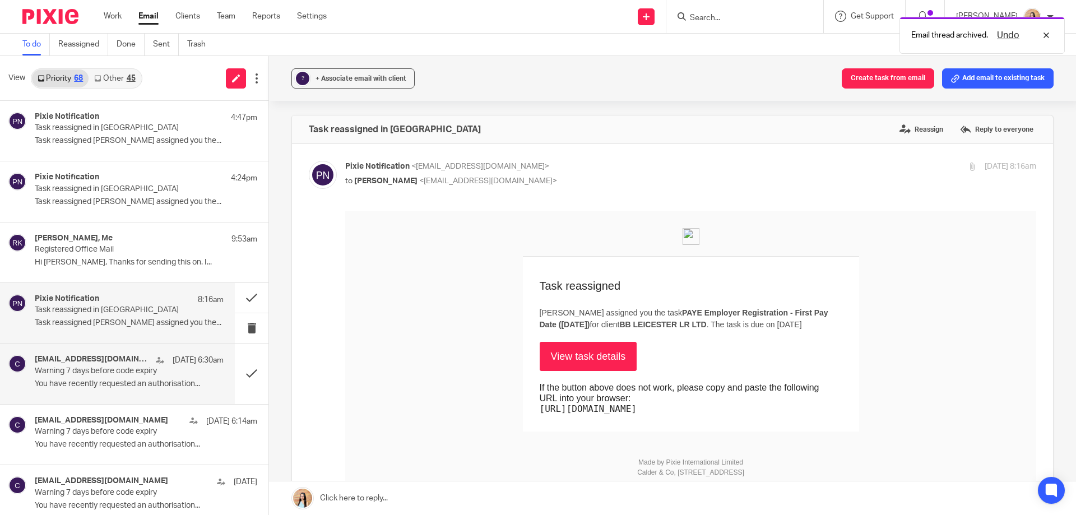
click at [81, 376] on p "Warning 7 days before code expiry" at bounding box center [110, 372] width 151 height 10
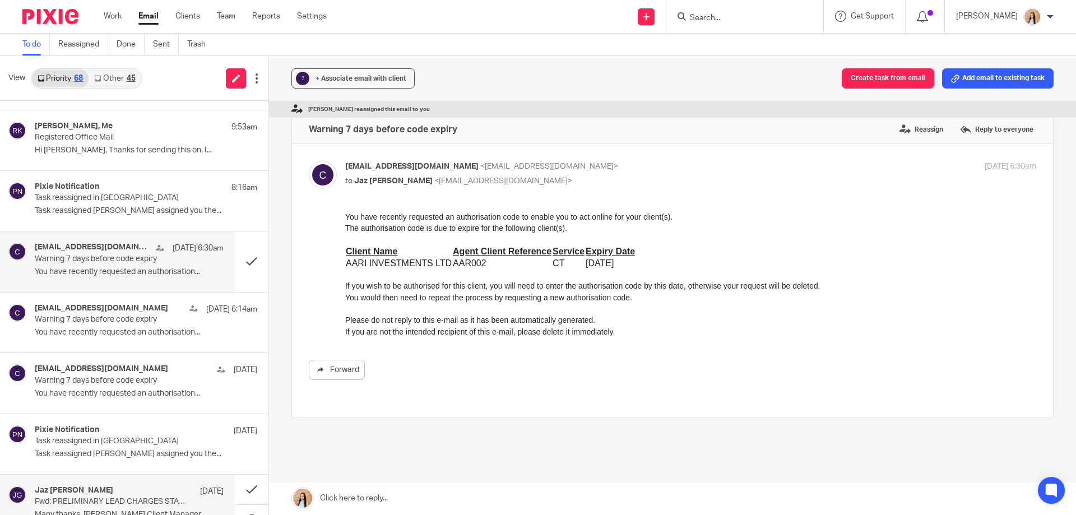
scroll to position [336, 0]
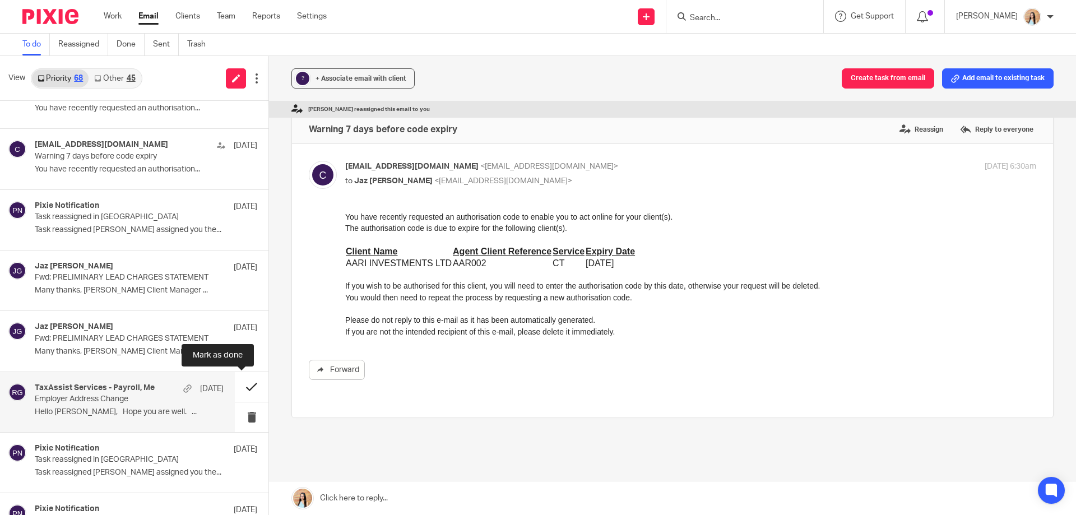
click at [235, 383] on button at bounding box center [252, 387] width 34 height 30
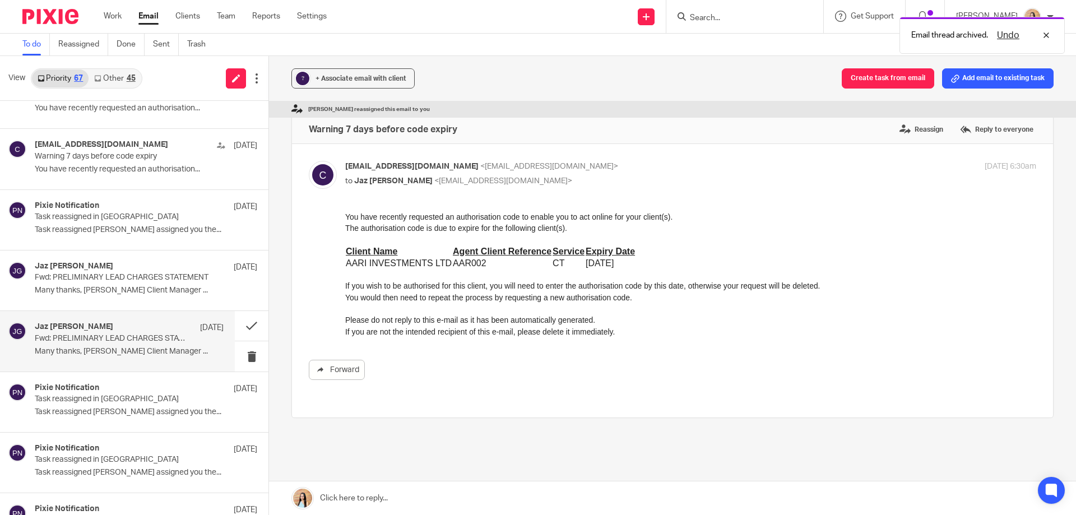
click at [130, 343] on p "Fwd: PRELIMINARY LEAD CHARGES STATEMENT" at bounding box center [110, 339] width 151 height 10
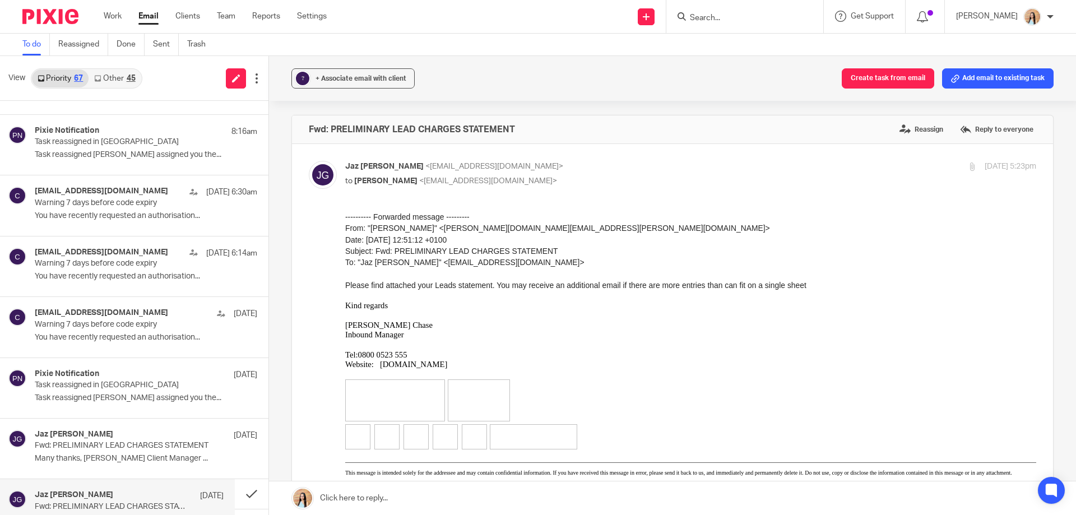
scroll to position [0, 0]
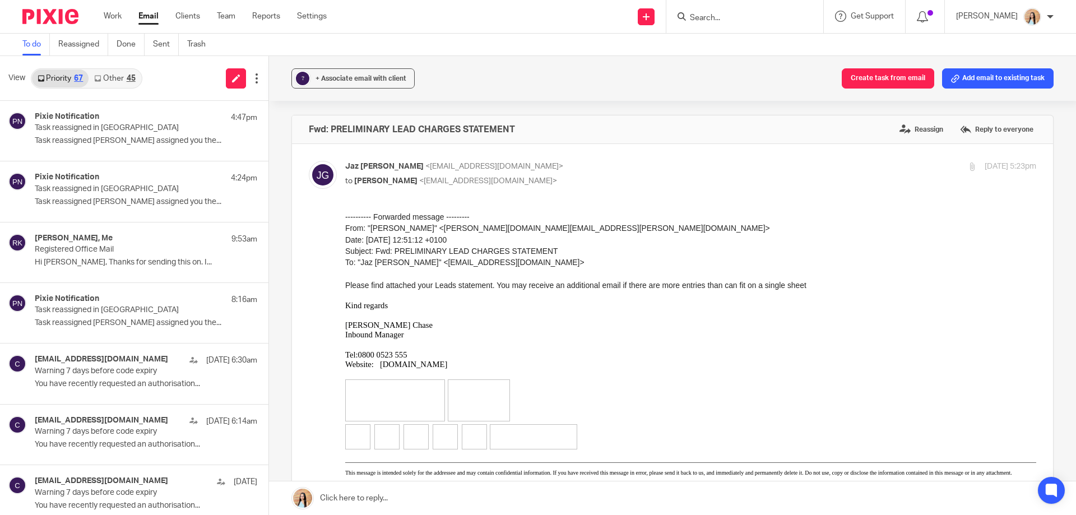
click at [107, 73] on link "Other 45" at bounding box center [115, 79] width 52 height 18
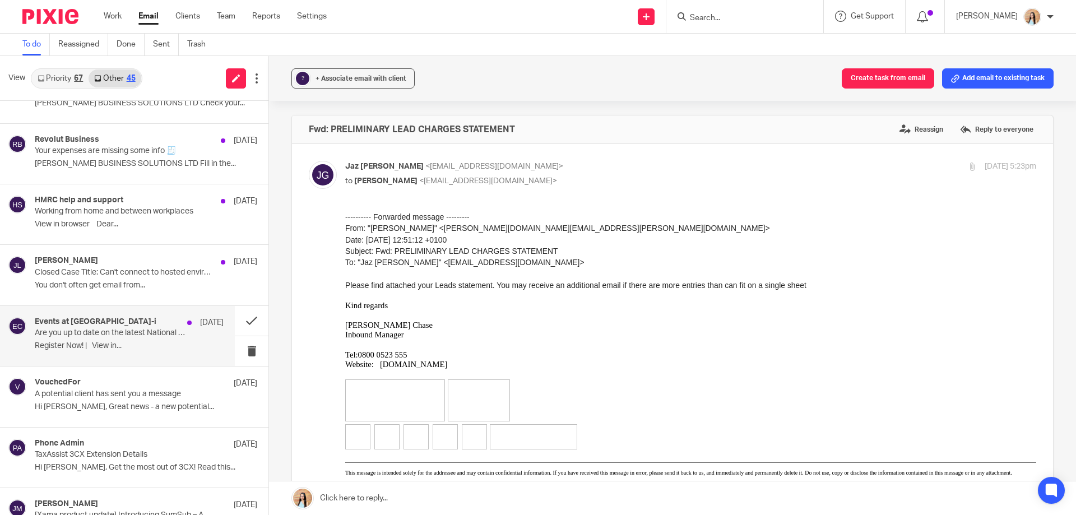
scroll to position [855, 0]
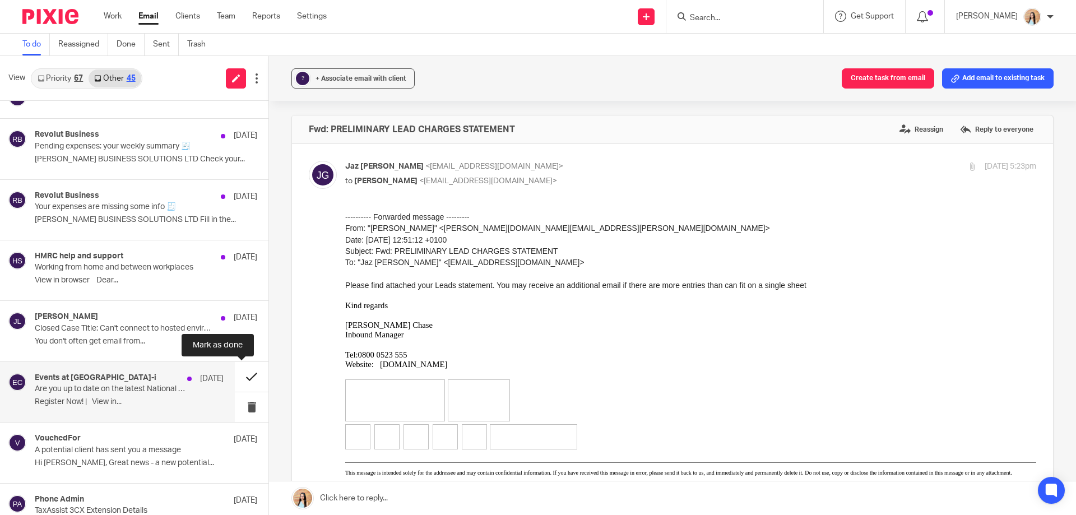
click at [241, 373] on button at bounding box center [252, 377] width 34 height 30
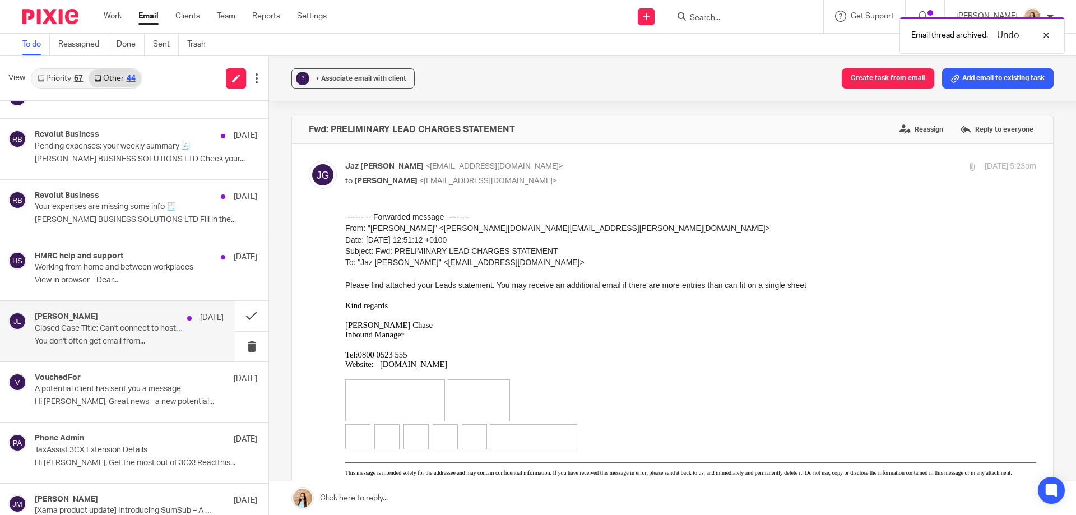
click at [205, 322] on p "[DATE]" at bounding box center [212, 317] width 24 height 11
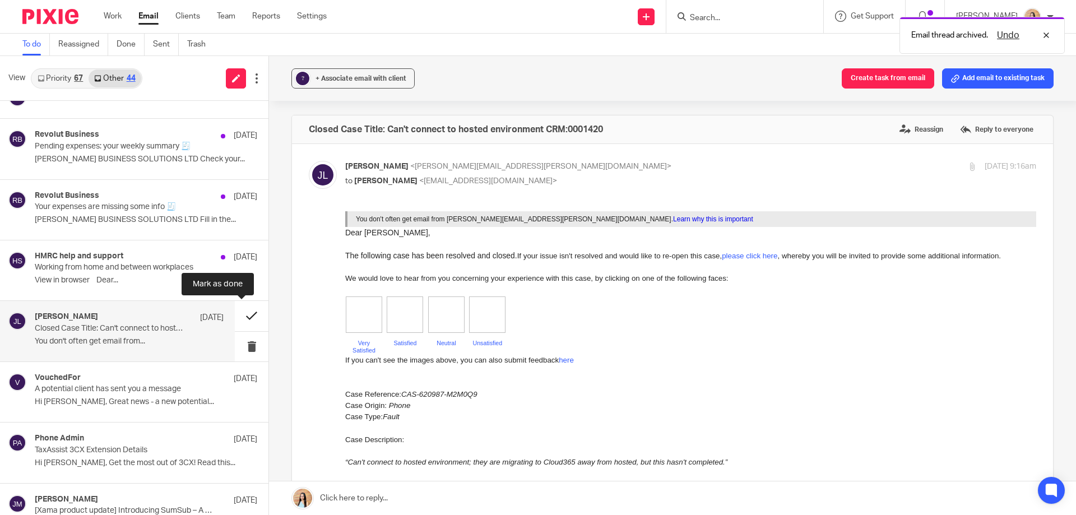
scroll to position [0, 0]
click at [247, 313] on button at bounding box center [252, 316] width 34 height 30
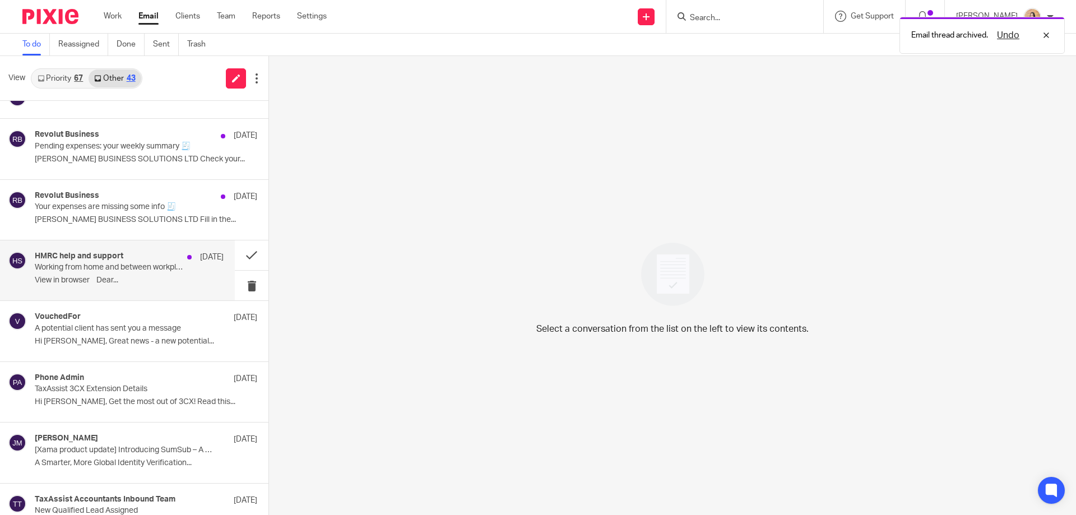
click at [160, 276] on p "﻿View in browser﻿ Dear..." at bounding box center [129, 281] width 189 height 10
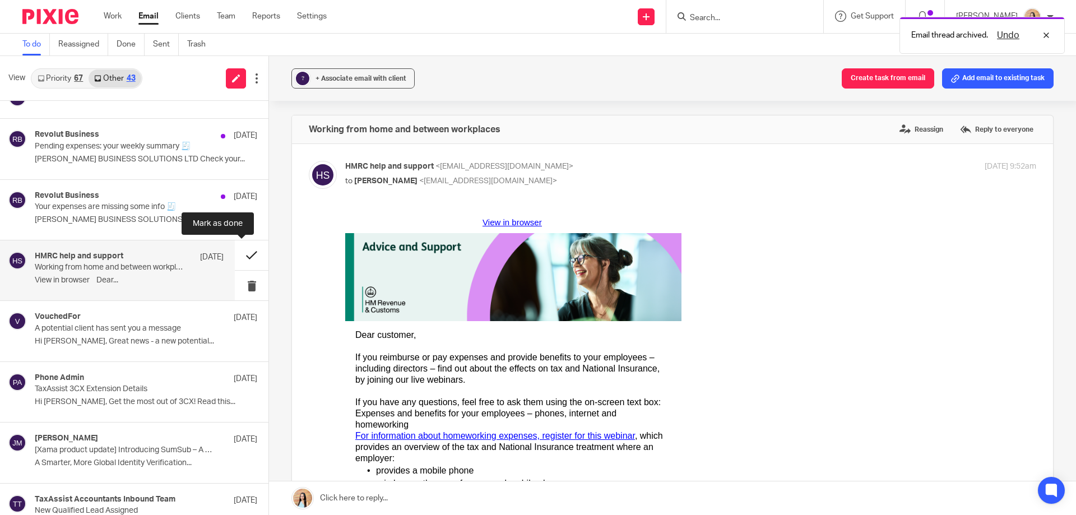
click at [242, 256] on button at bounding box center [252, 255] width 34 height 30
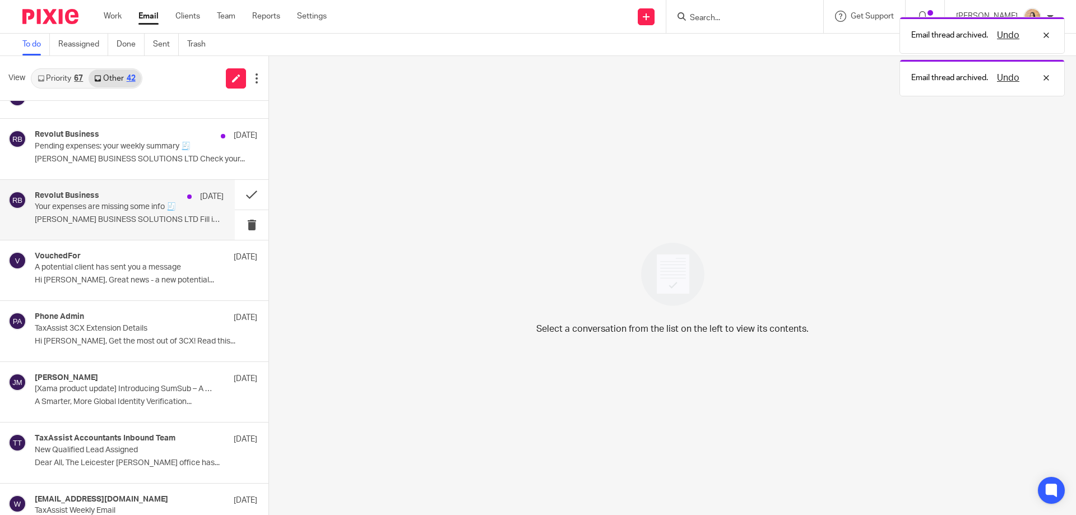
click at [170, 201] on div "Revolut Business 8 Aug" at bounding box center [129, 196] width 189 height 11
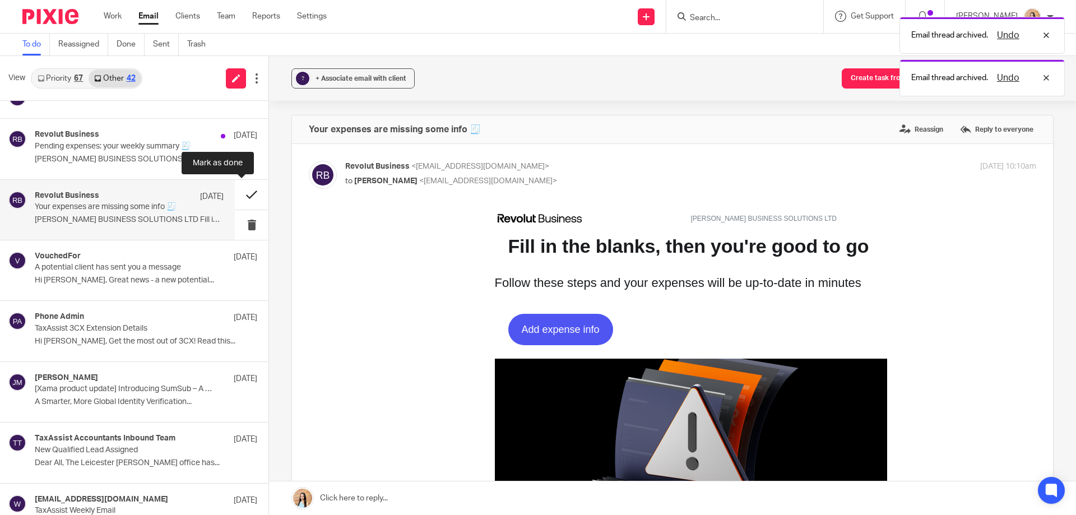
click at [235, 195] on button at bounding box center [252, 195] width 34 height 30
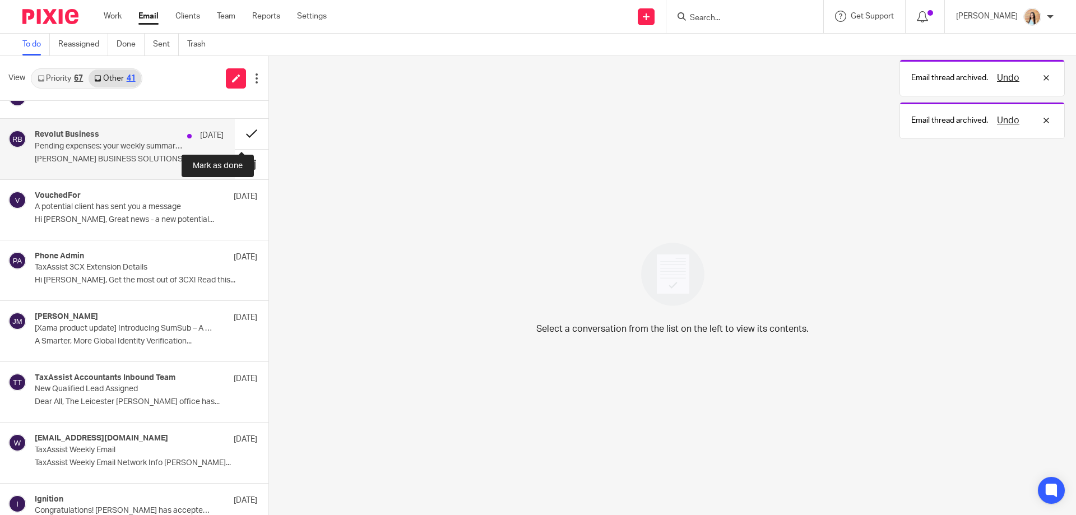
click at [235, 136] on button at bounding box center [252, 134] width 34 height 30
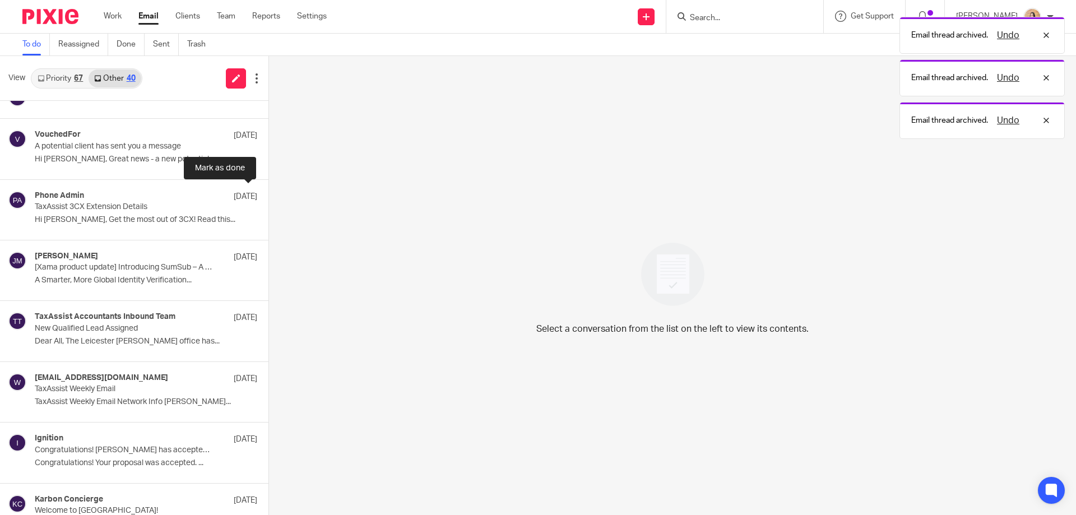
scroll to position [631, 0]
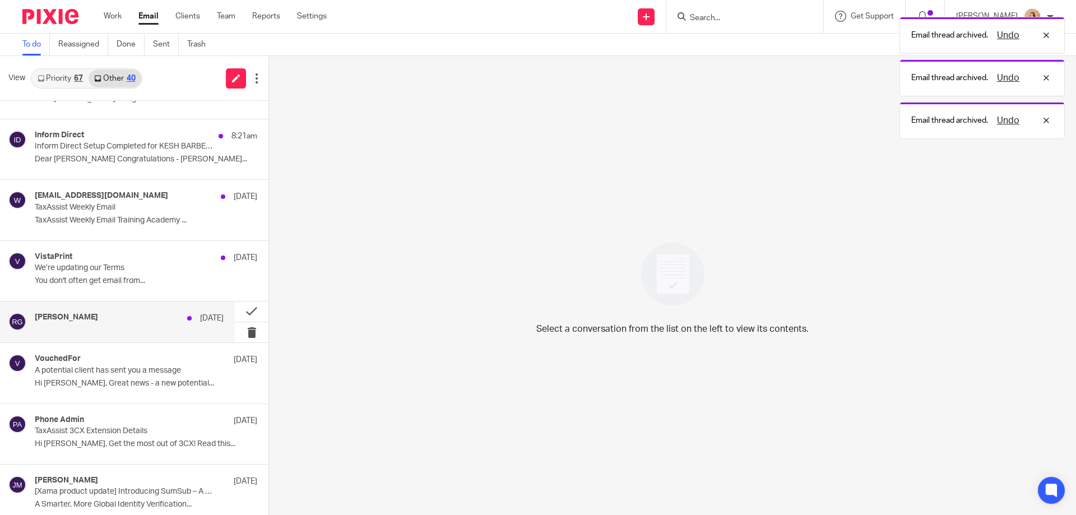
click at [146, 310] on div "Rajpreet Grewal 8 Aug" at bounding box center [117, 322] width 235 height 41
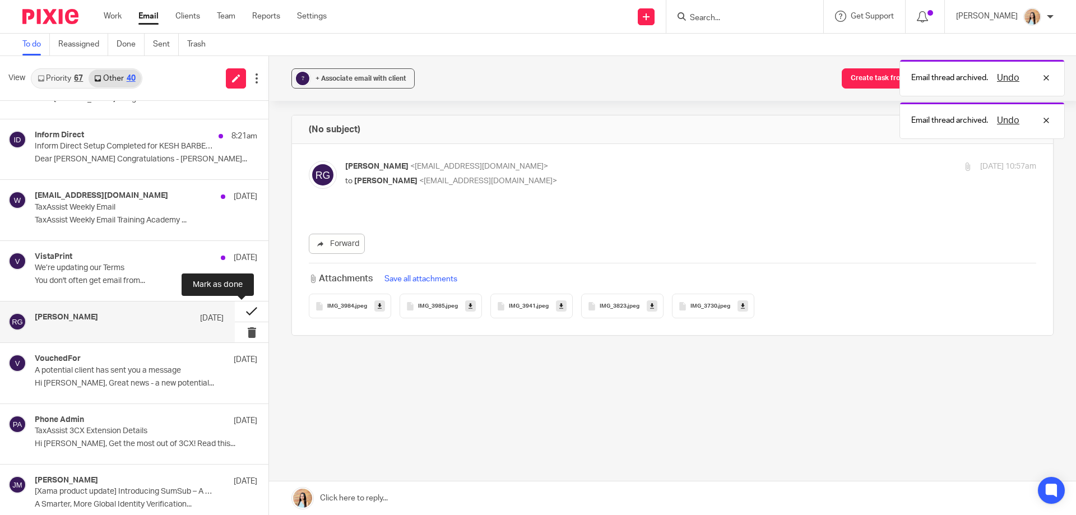
scroll to position [0, 0]
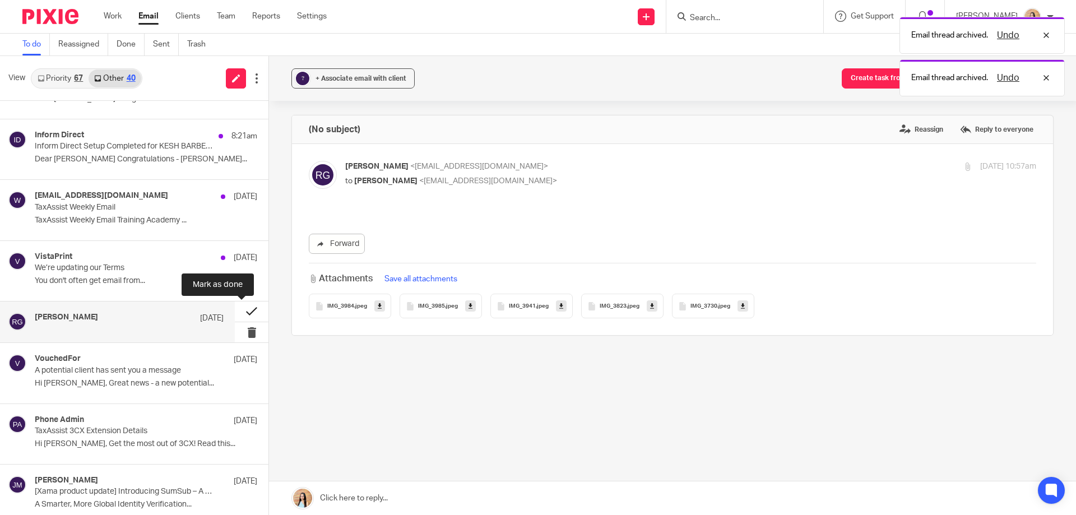
click at [241, 307] on button at bounding box center [252, 312] width 34 height 20
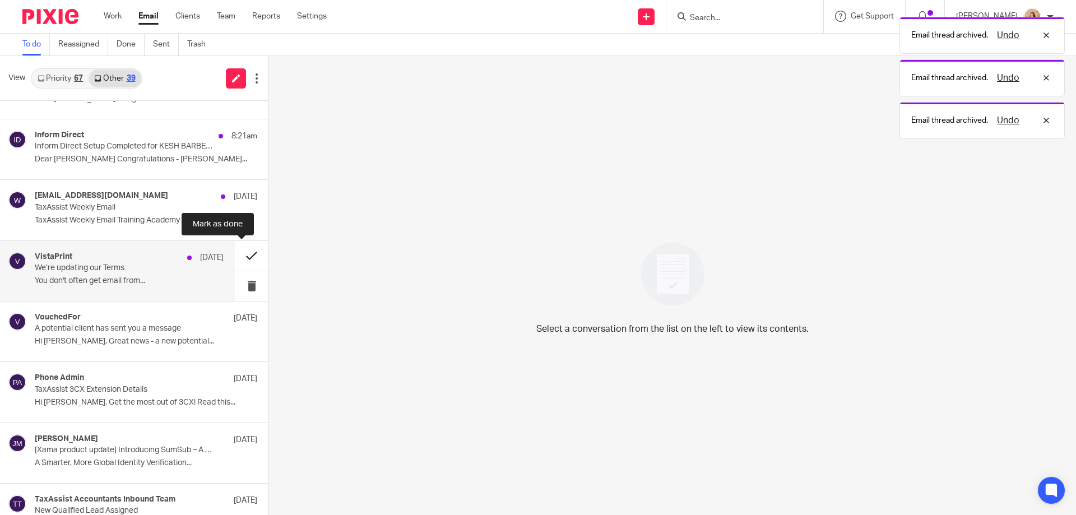
click at [237, 254] on button at bounding box center [252, 256] width 34 height 30
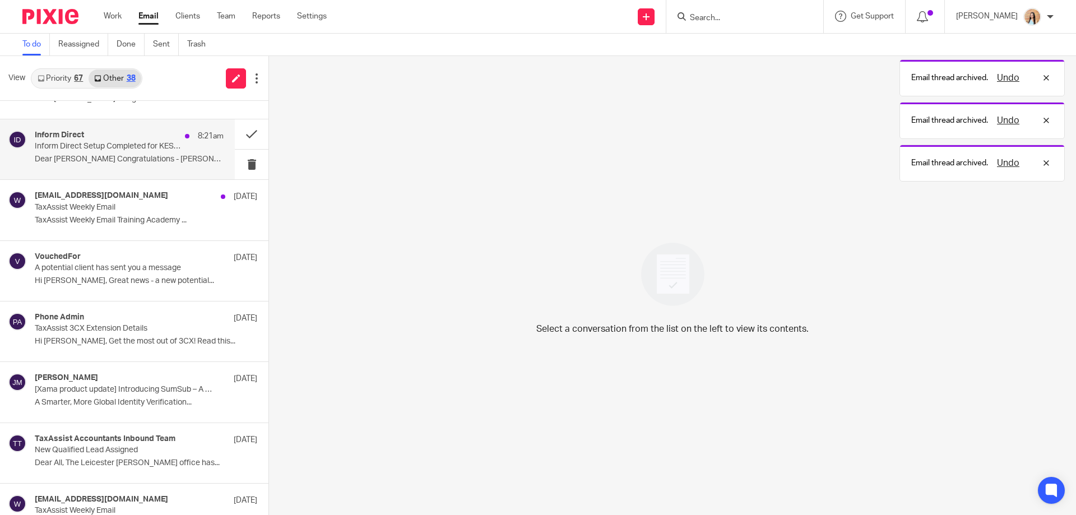
click at [177, 153] on div "Inform Direct 8:21am Inform Direct Setup Completed for KESH BARBERS LTD Dear Ra…" at bounding box center [129, 150] width 189 height 38
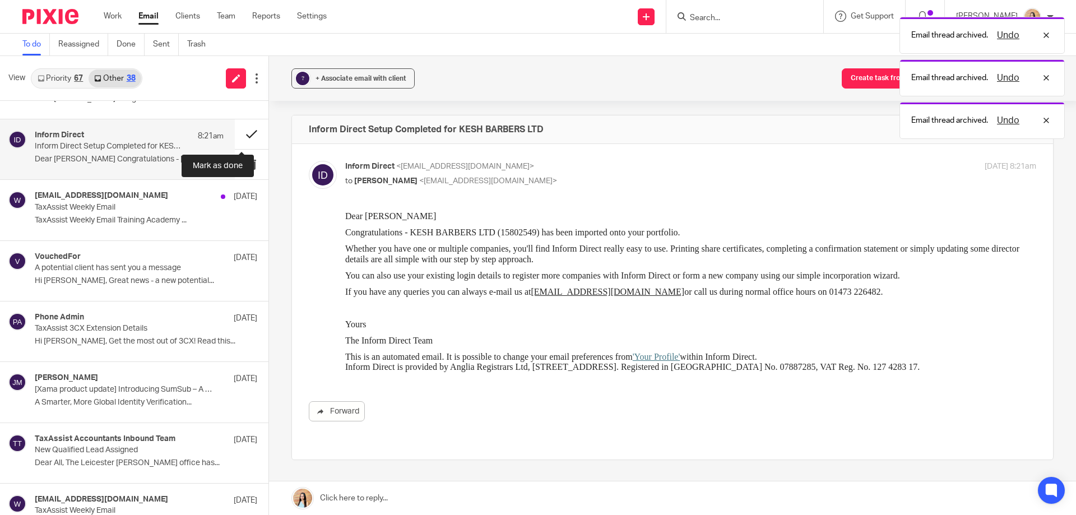
click at [239, 127] on button at bounding box center [252, 134] width 34 height 30
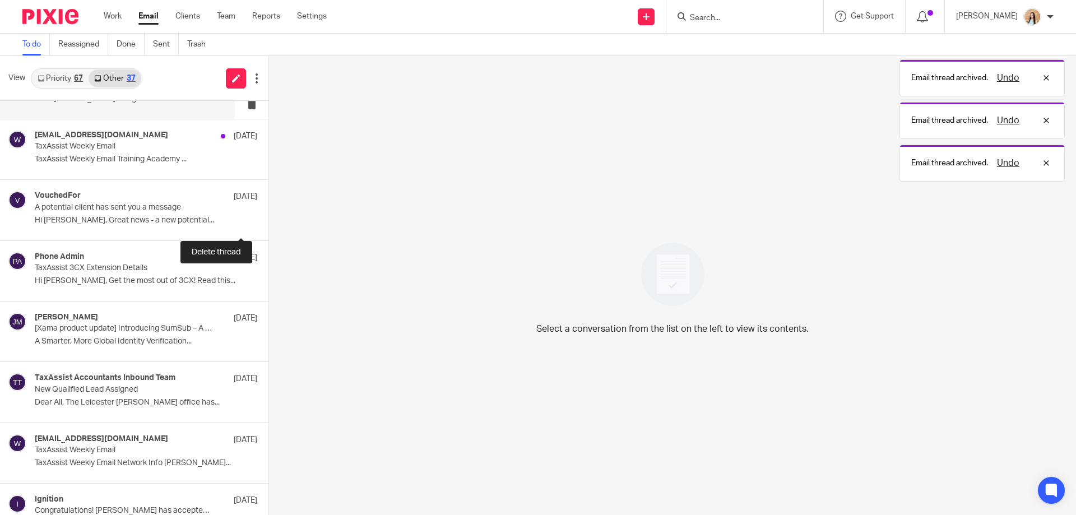
scroll to position [406, 0]
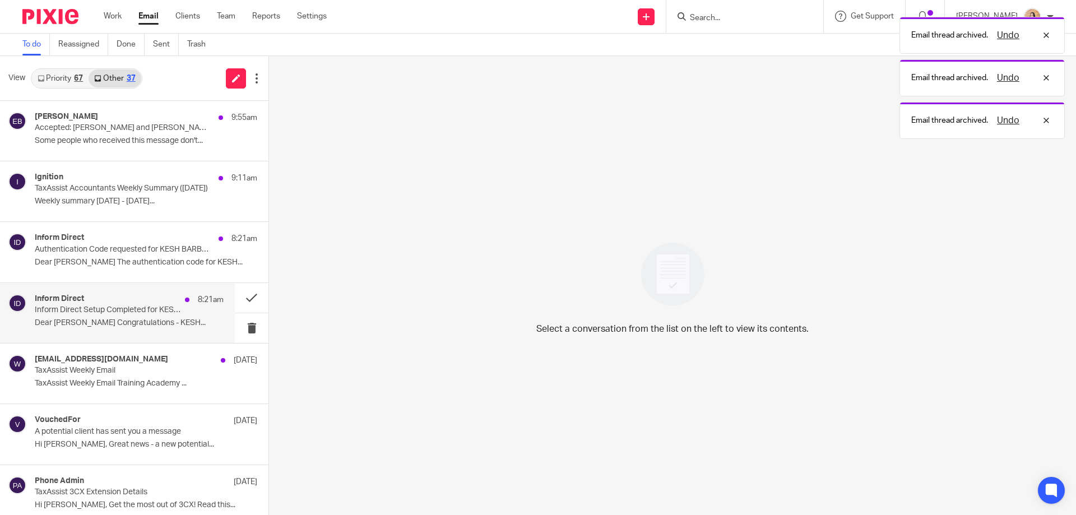
click at [183, 314] on div "Inform Direct 8:21am Inform Direct Setup Completed for KESH BARBERS LTD Dear Ra…" at bounding box center [129, 313] width 189 height 38
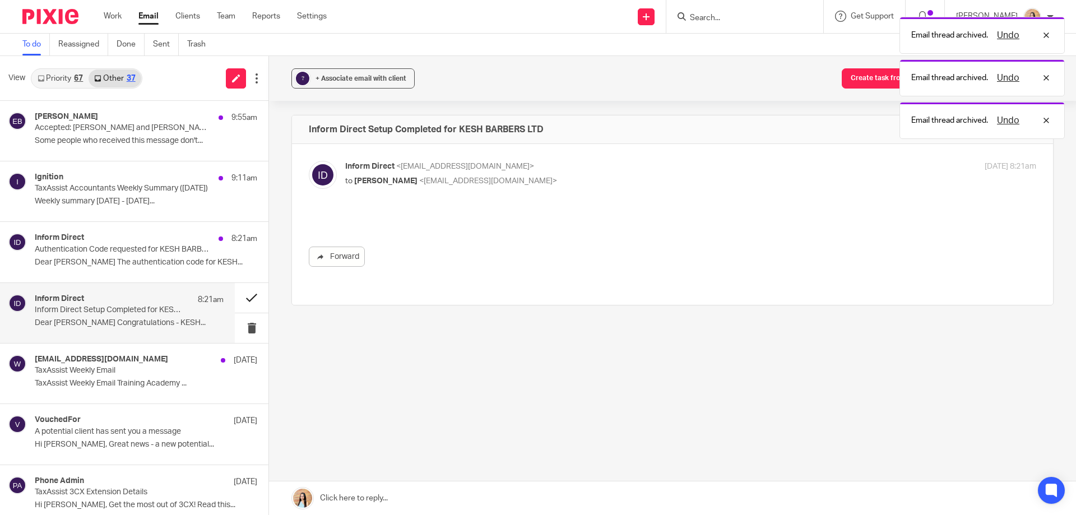
scroll to position [0, 0]
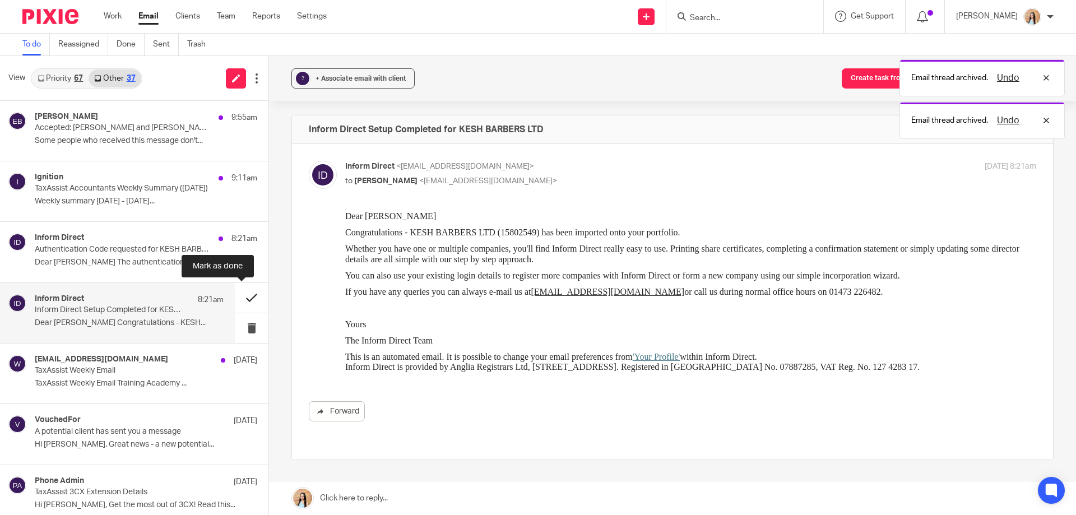
click at [237, 296] on button at bounding box center [252, 298] width 34 height 30
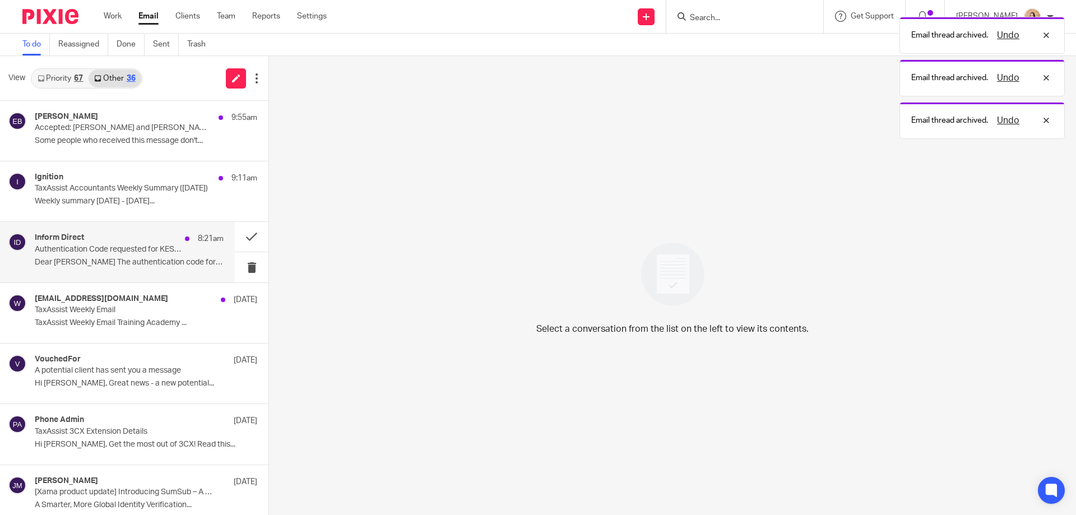
click at [186, 259] on p "Dear Raj The authentication code for KESH..." at bounding box center [129, 263] width 189 height 10
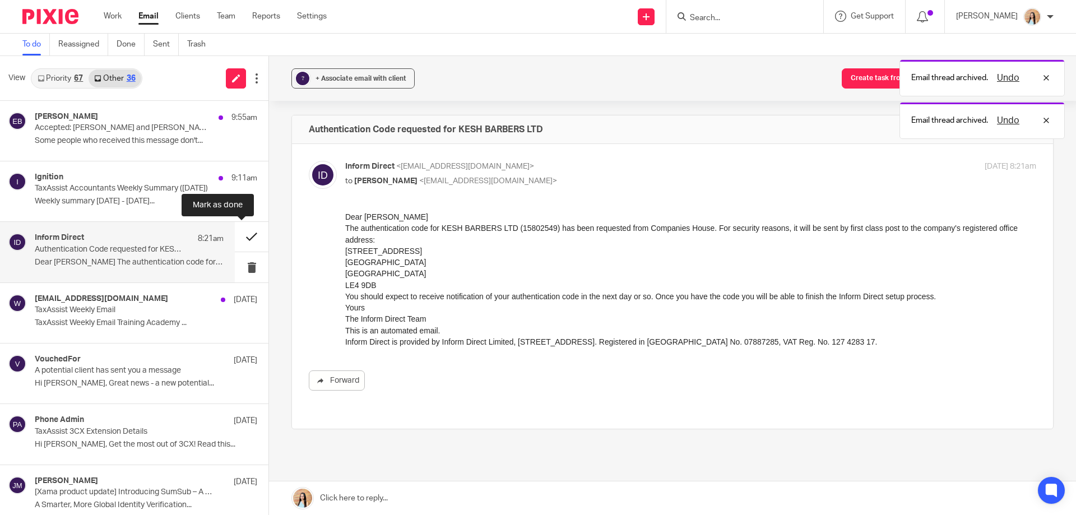
click at [244, 239] on button at bounding box center [252, 237] width 34 height 30
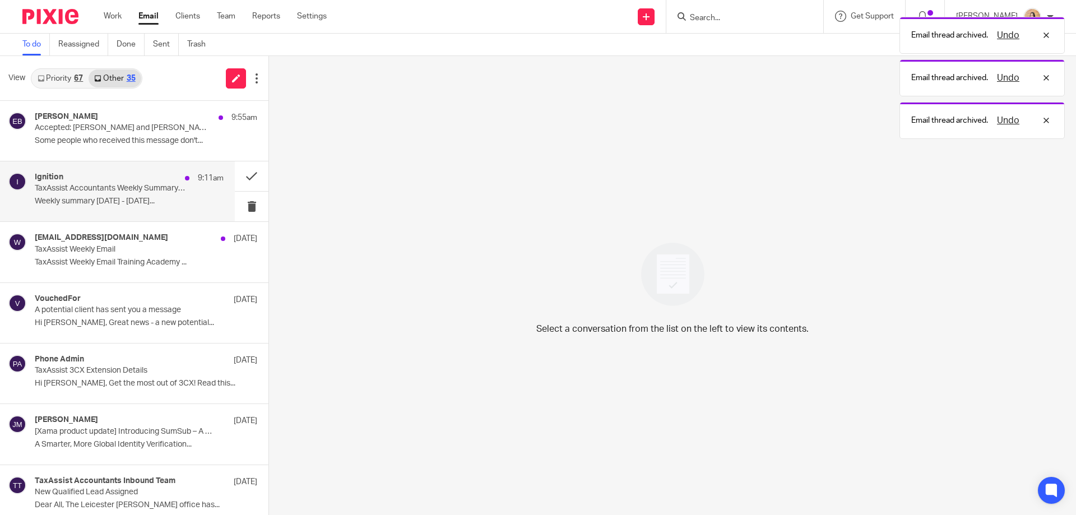
click at [157, 197] on p "Weekly summary 4 August 2025 - 10 August..." at bounding box center [129, 202] width 189 height 10
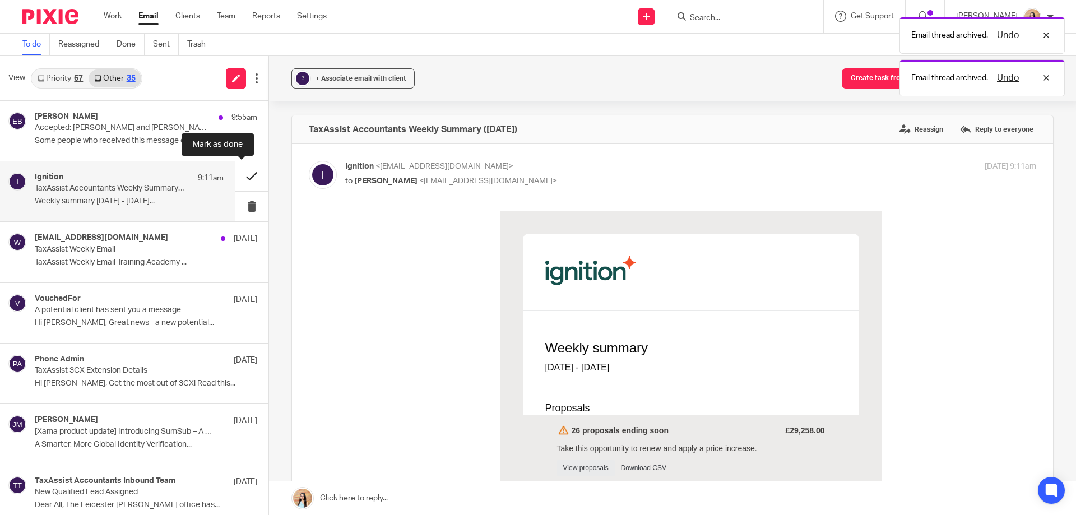
click at [243, 175] on button at bounding box center [252, 176] width 34 height 30
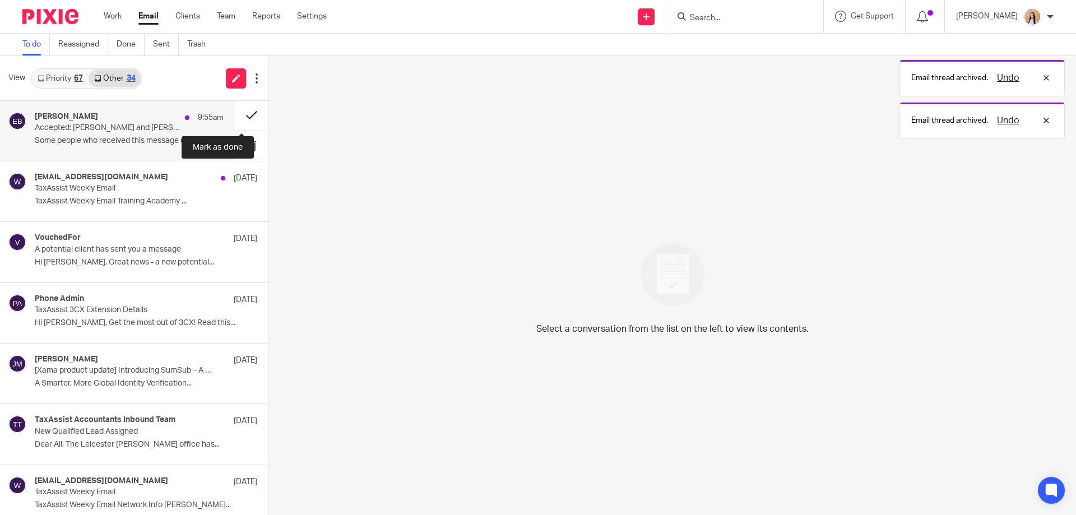
click at [235, 115] on button at bounding box center [252, 116] width 34 height 30
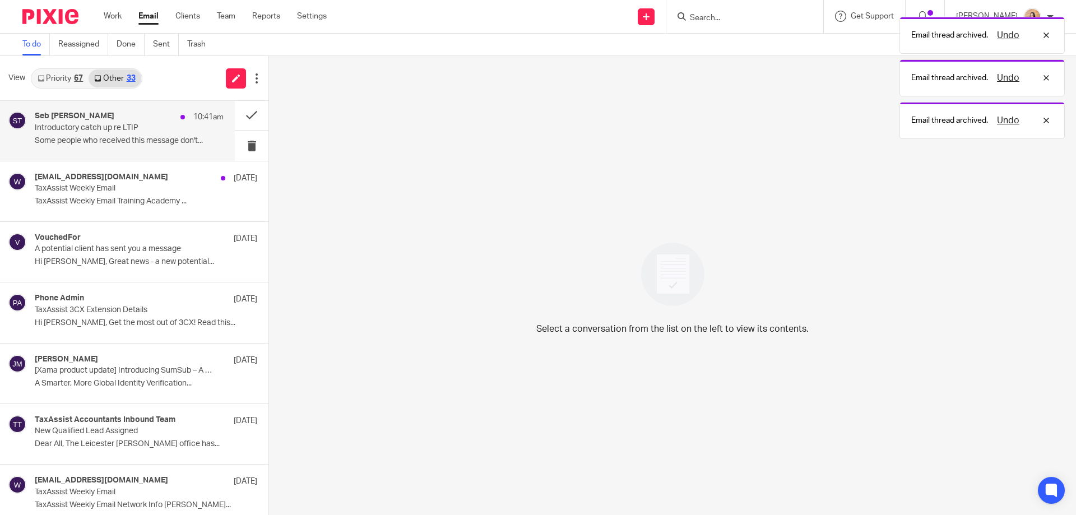
scroll to position [178, 0]
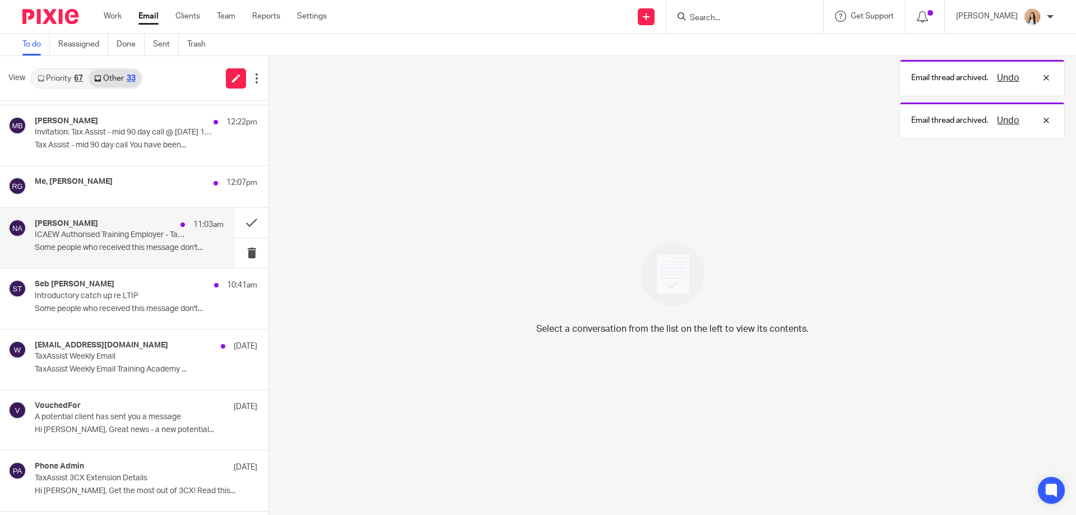
click at [135, 245] on p "Some people who received this message don't..." at bounding box center [129, 248] width 189 height 10
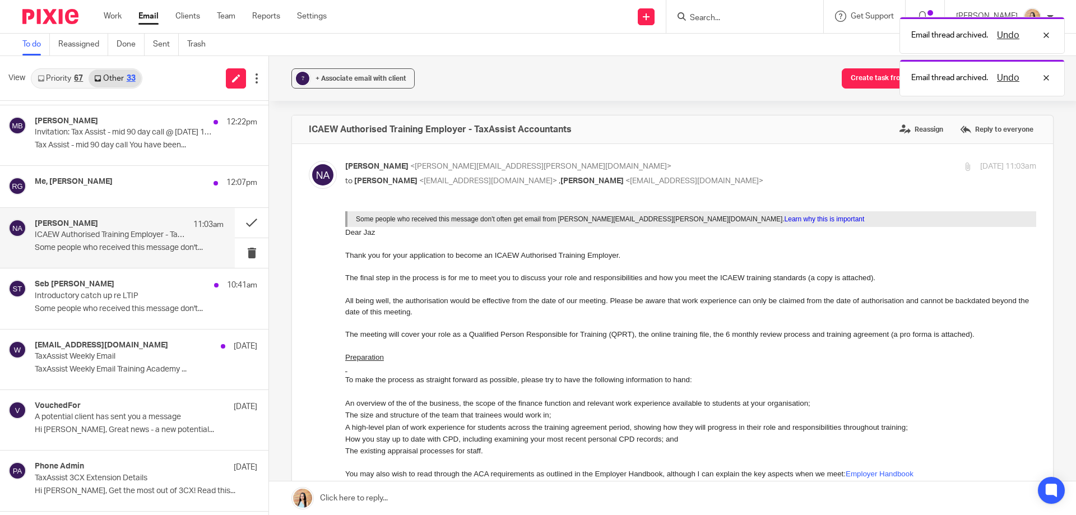
scroll to position [0, 0]
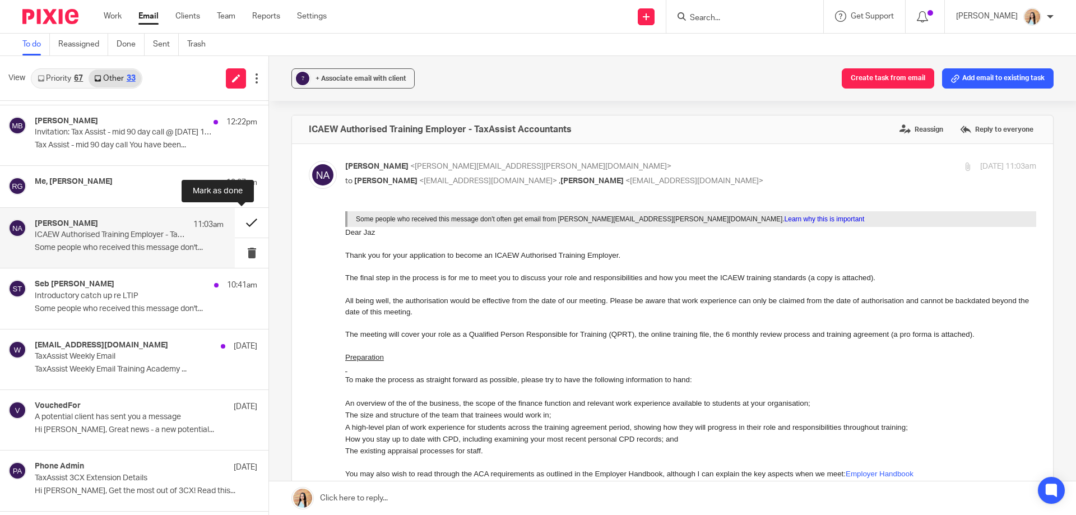
click at [250, 226] on button at bounding box center [252, 223] width 34 height 30
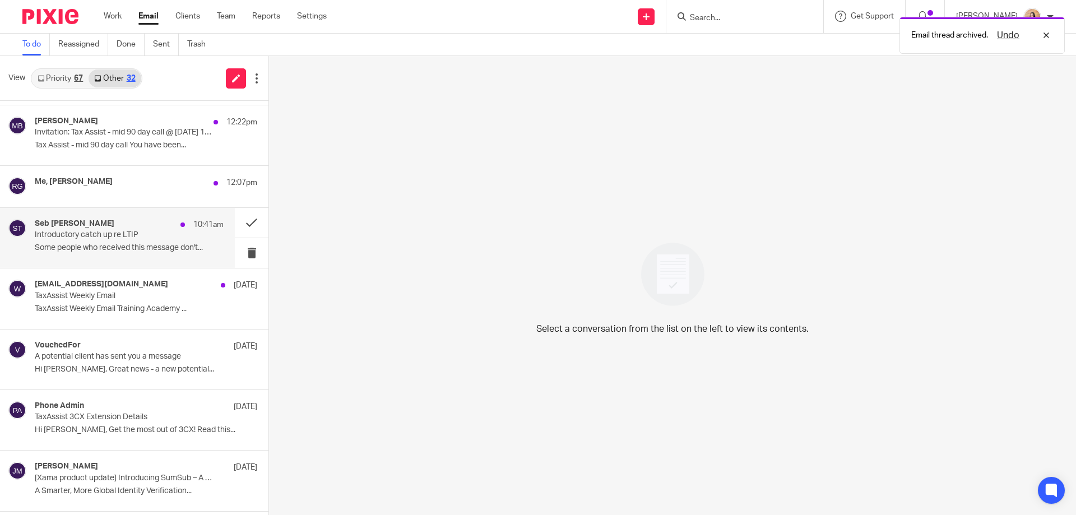
click at [80, 252] on p "Some people who received this message don't..." at bounding box center [129, 248] width 189 height 10
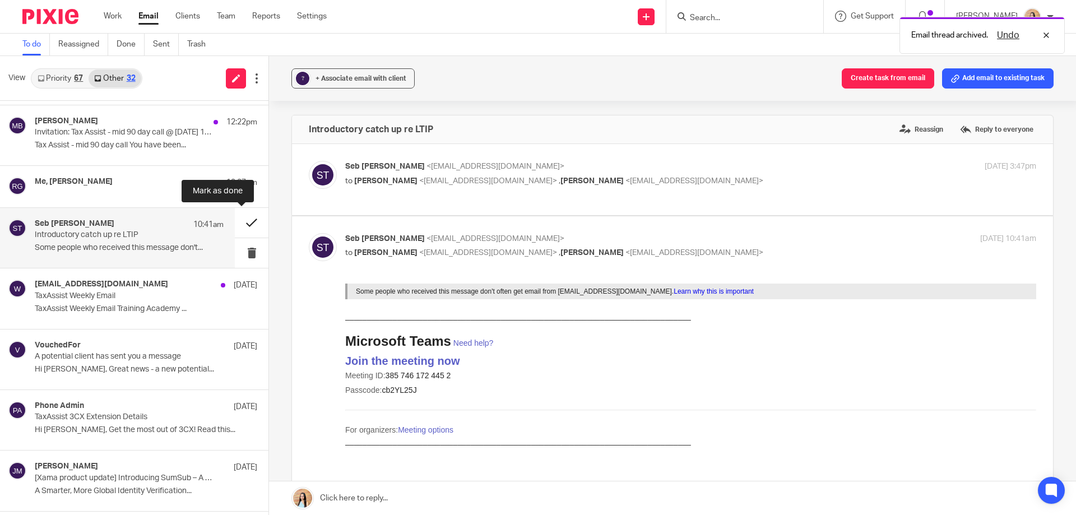
click at [237, 225] on button at bounding box center [252, 223] width 34 height 30
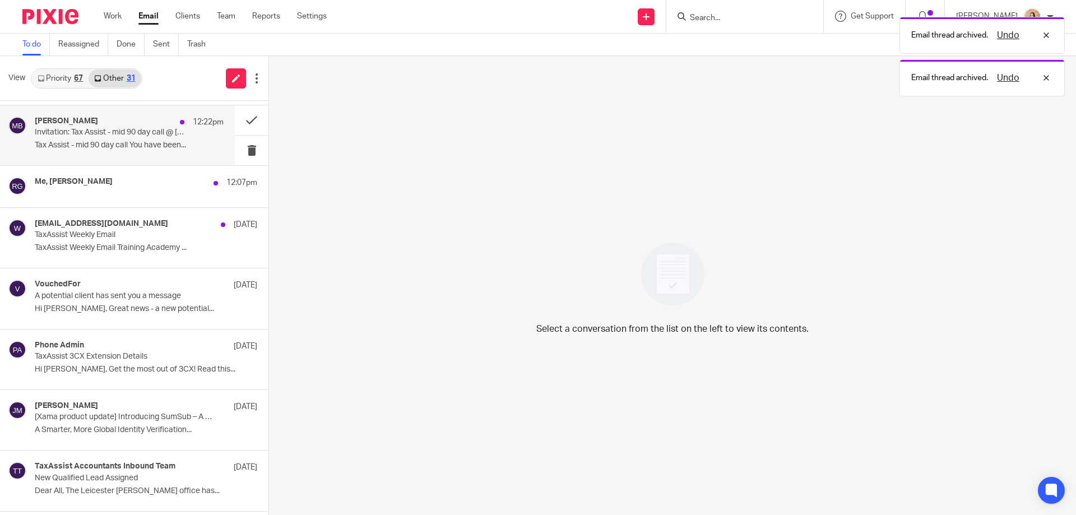
click at [149, 137] on p "Invitation: Tax Assist - mid 90 day call @ Fri Aug 29, 2025 10am - 10:30am (BST…" at bounding box center [110, 133] width 151 height 10
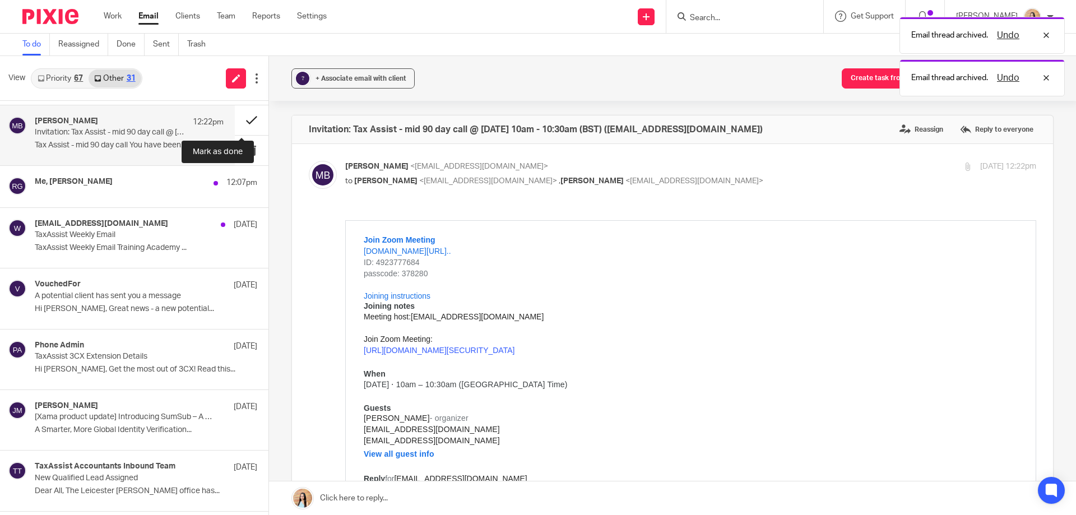
click at [242, 121] on button at bounding box center [252, 120] width 34 height 30
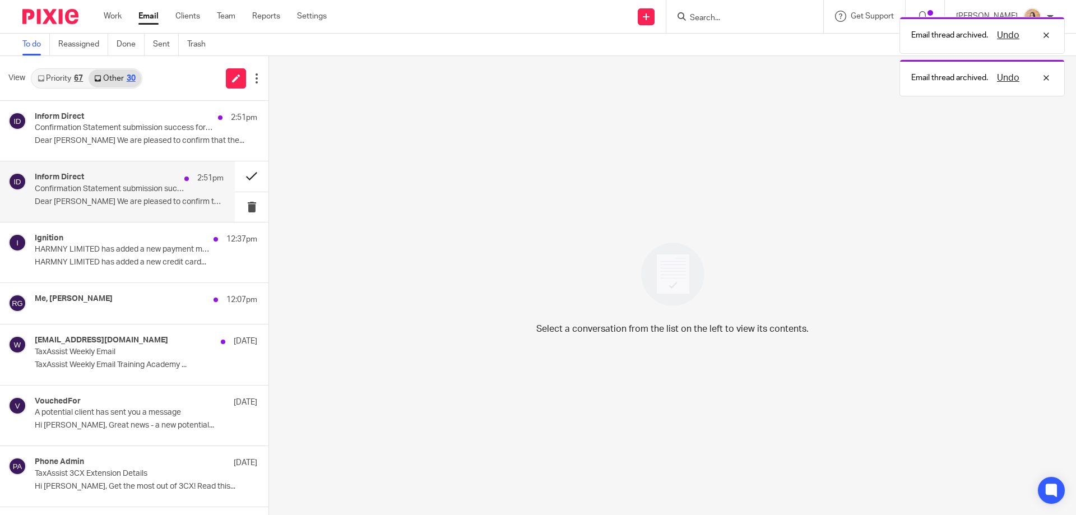
click at [235, 175] on button at bounding box center [252, 176] width 34 height 30
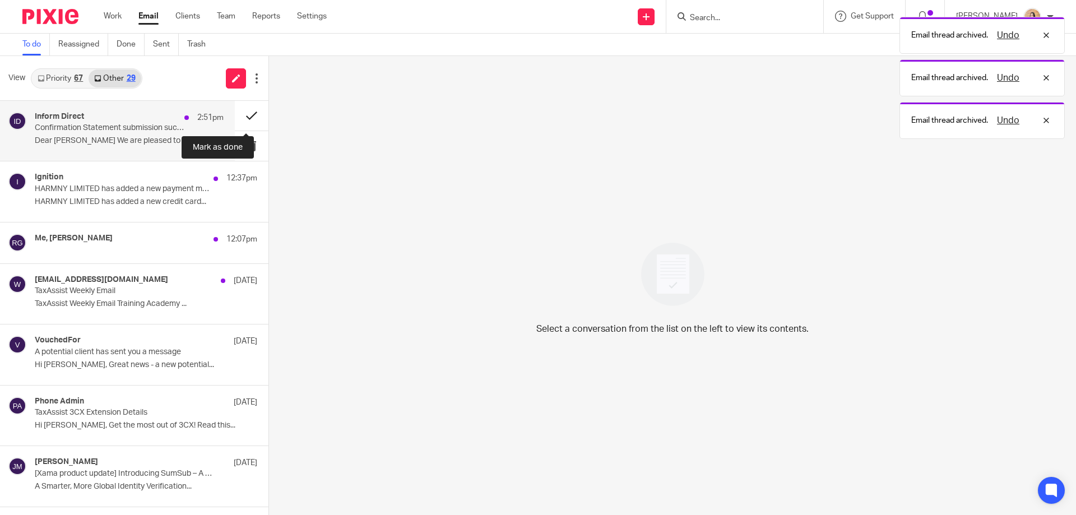
click at [243, 117] on button at bounding box center [252, 116] width 34 height 30
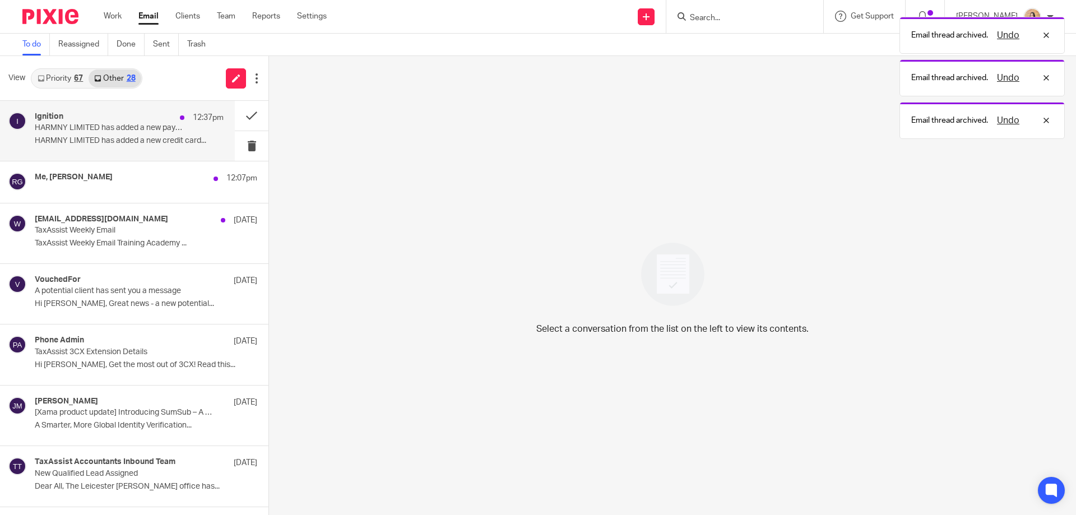
click at [66, 141] on p "HARMNY LIMITED has added a new credit card..." at bounding box center [129, 141] width 189 height 10
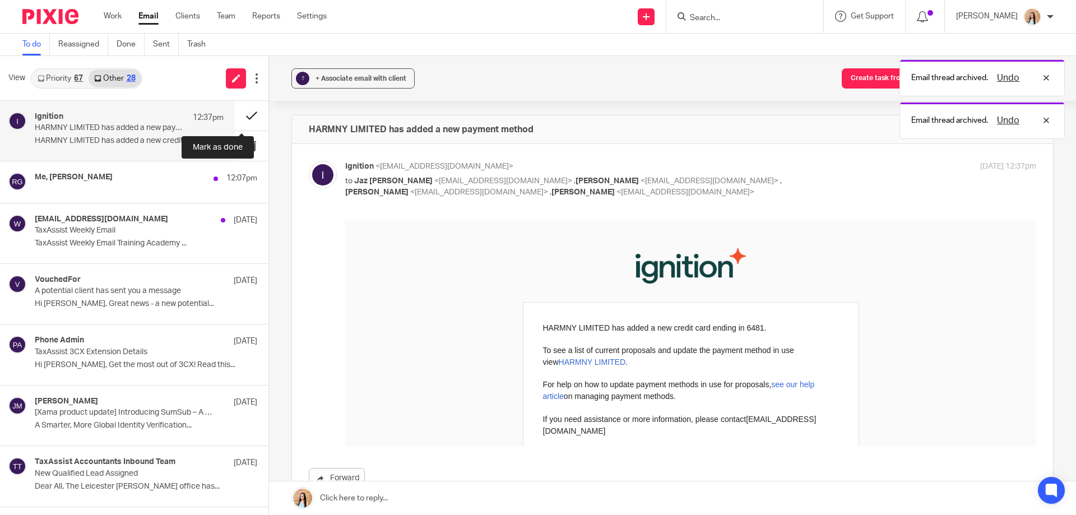
click at [243, 112] on button at bounding box center [252, 116] width 34 height 30
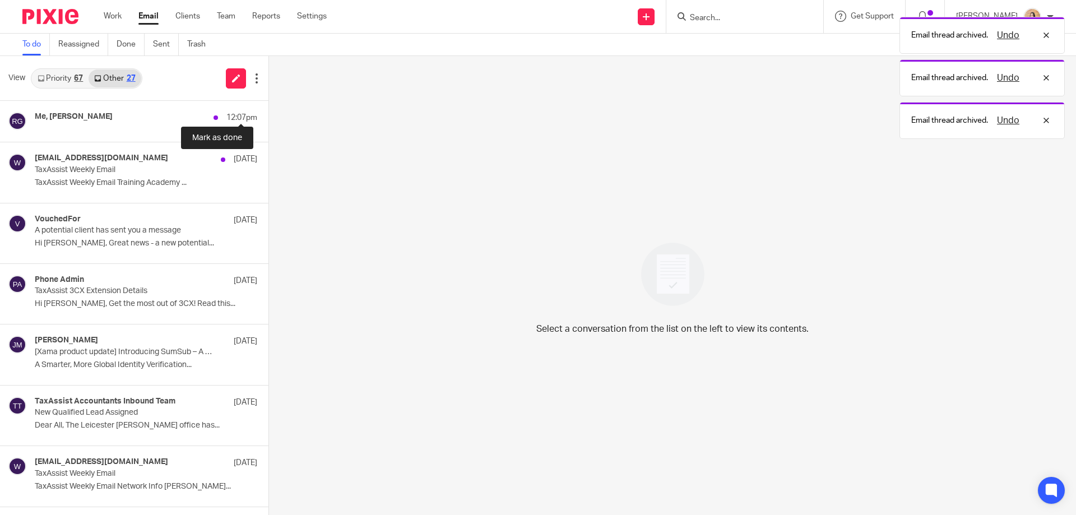
click at [268, 112] on button at bounding box center [272, 111] width 9 height 20
